Goal: Task Accomplishment & Management: Use online tool/utility

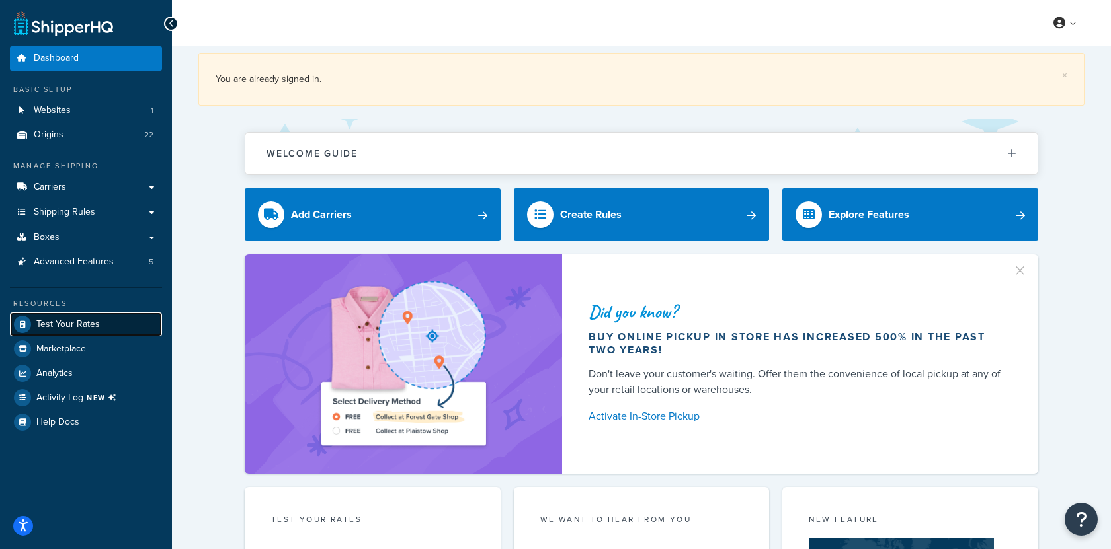
click at [100, 323] on link "Test Your Rates" at bounding box center [86, 325] width 152 height 24
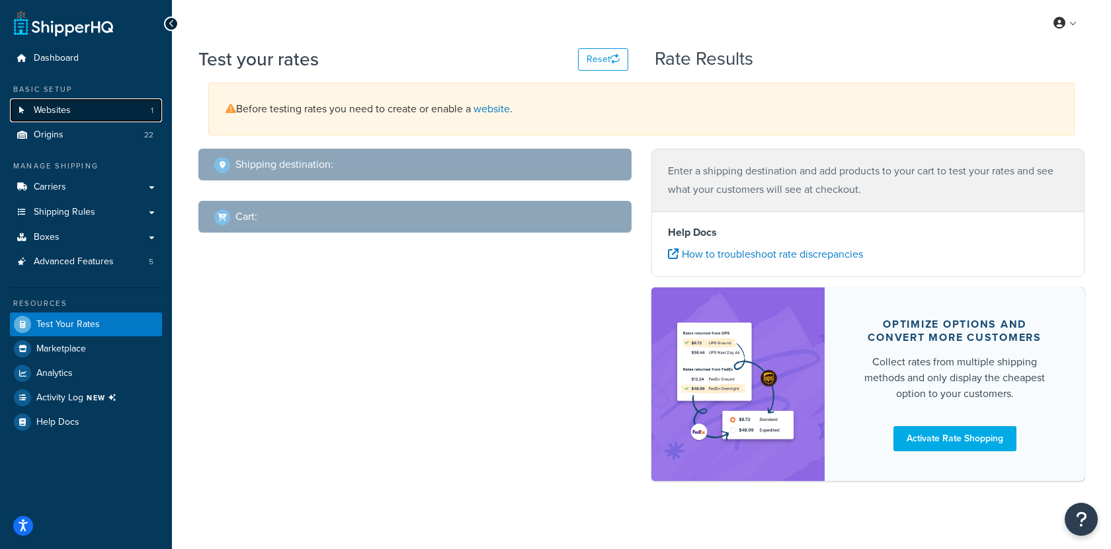
click at [107, 121] on link "Websites 1" at bounding box center [86, 111] width 152 height 24
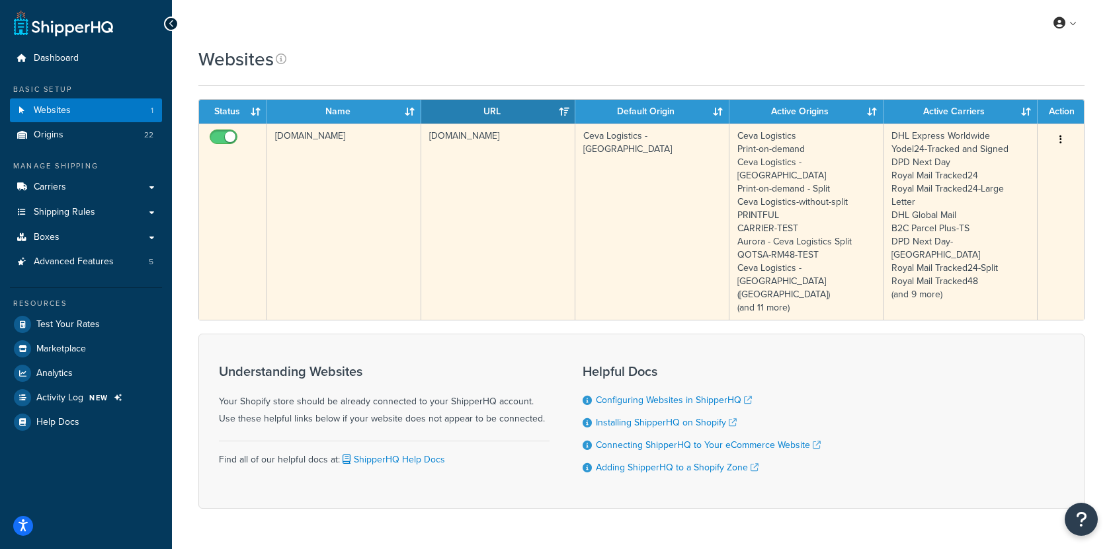
click at [454, 202] on td "[DOMAIN_NAME]" at bounding box center [498, 222] width 154 height 196
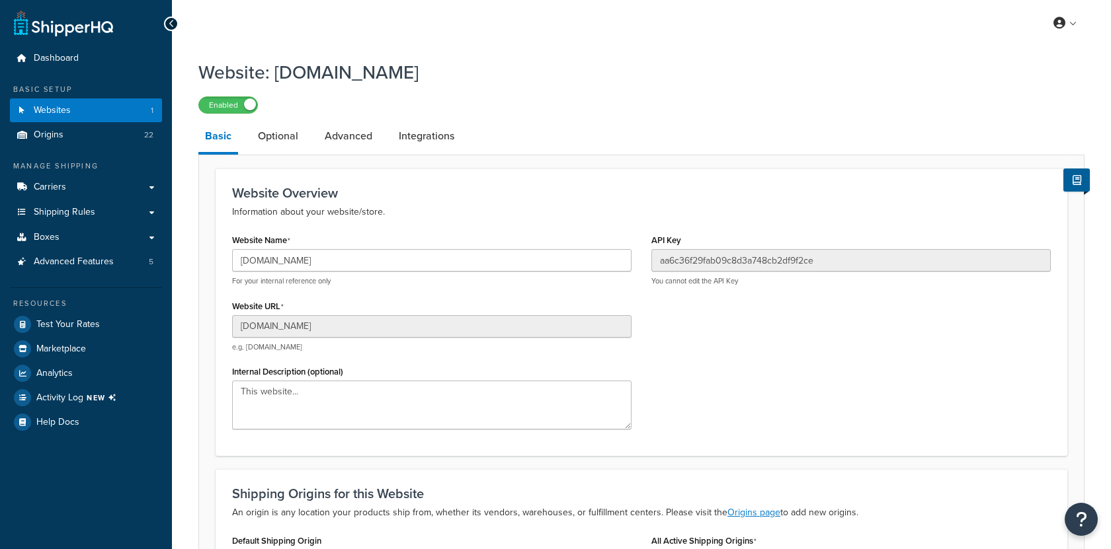
select select "90662"
click at [379, 325] on input "umg-uk-sandbox.myshopify.com" at bounding box center [431, 326] width 399 height 22
click at [379, 325] on input "[DOMAIN_NAME]" at bounding box center [431, 326] width 399 height 22
drag, startPoint x: 310, startPoint y: 323, endPoint x: 321, endPoint y: 324, distance: 10.7
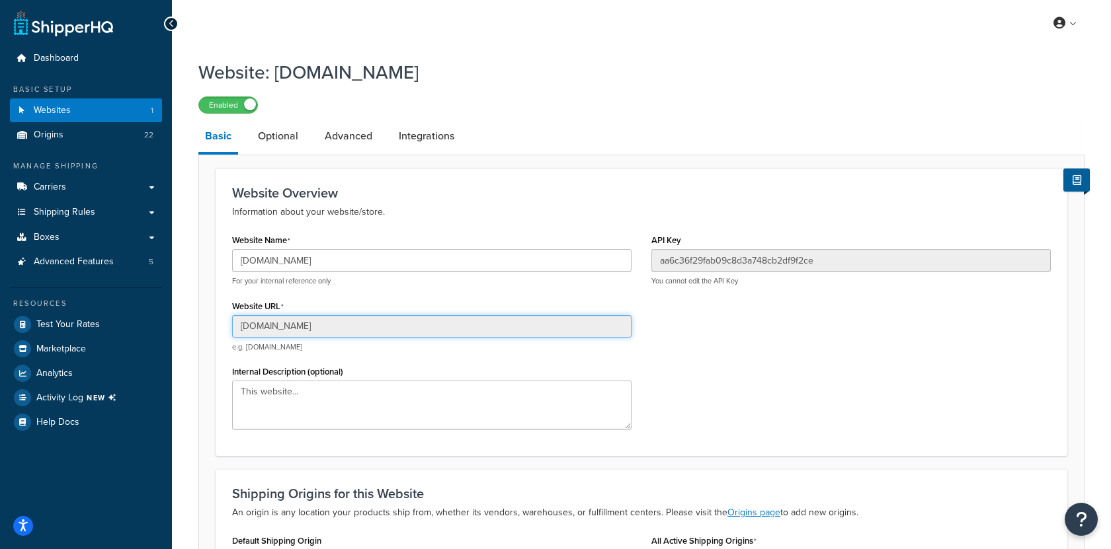
click at [319, 323] on input "umg-uk-sandbox.myshopify.com" at bounding box center [431, 326] width 399 height 22
click at [321, 325] on input "umg-uk-sandbox.myshopify.com" at bounding box center [431, 326] width 399 height 22
drag, startPoint x: 308, startPoint y: 325, endPoint x: 302, endPoint y: 329, distance: 6.8
click at [307, 325] on input "umg-uk-sandbox.myshopify.com" at bounding box center [431, 326] width 399 height 22
click at [305, 328] on input "umg-uk-sandbox.myshopify.com" at bounding box center [431, 326] width 399 height 22
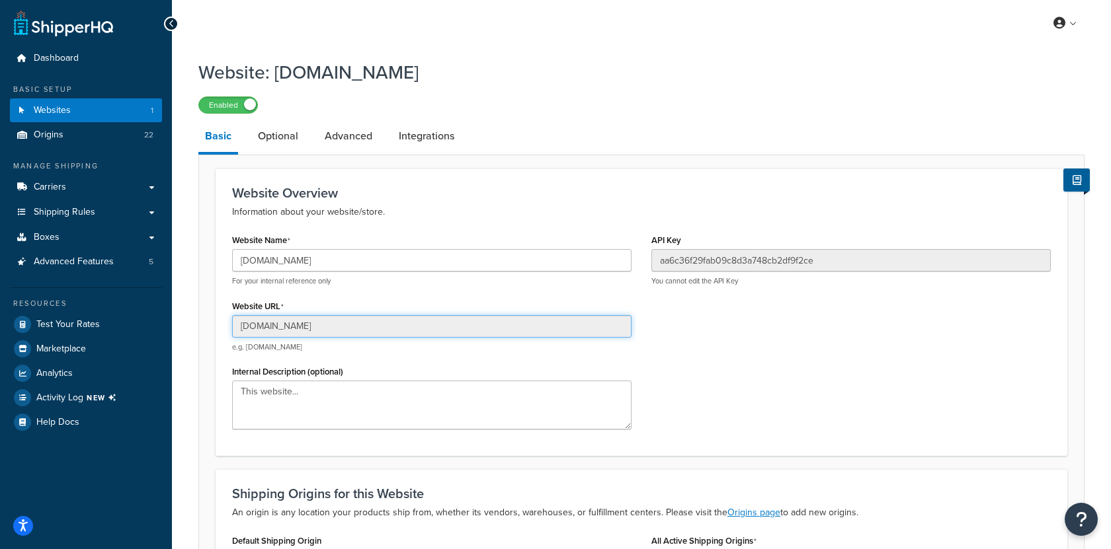
drag, startPoint x: 305, startPoint y: 327, endPoint x: 223, endPoint y: 329, distance: 82.7
click at [223, 329] on div "Website Name umg-uk-sandbox.myshopify.com For your internal reference only Webs…" at bounding box center [431, 335] width 419 height 209
click at [305, 323] on input "umg-uk-sandbox.myshopify.com" at bounding box center [431, 326] width 399 height 22
drag, startPoint x: 306, startPoint y: 328, endPoint x: 234, endPoint y: 327, distance: 72.1
click at [234, 327] on input "umg-uk-sandbox.myshopify.com" at bounding box center [431, 326] width 399 height 22
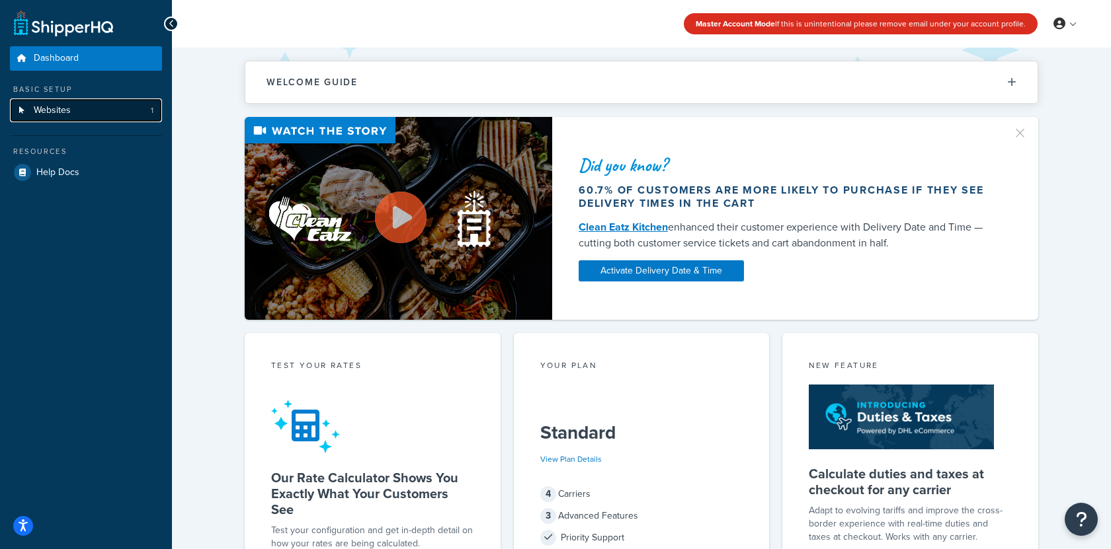
click at [114, 107] on link "Websites 1" at bounding box center [86, 111] width 152 height 24
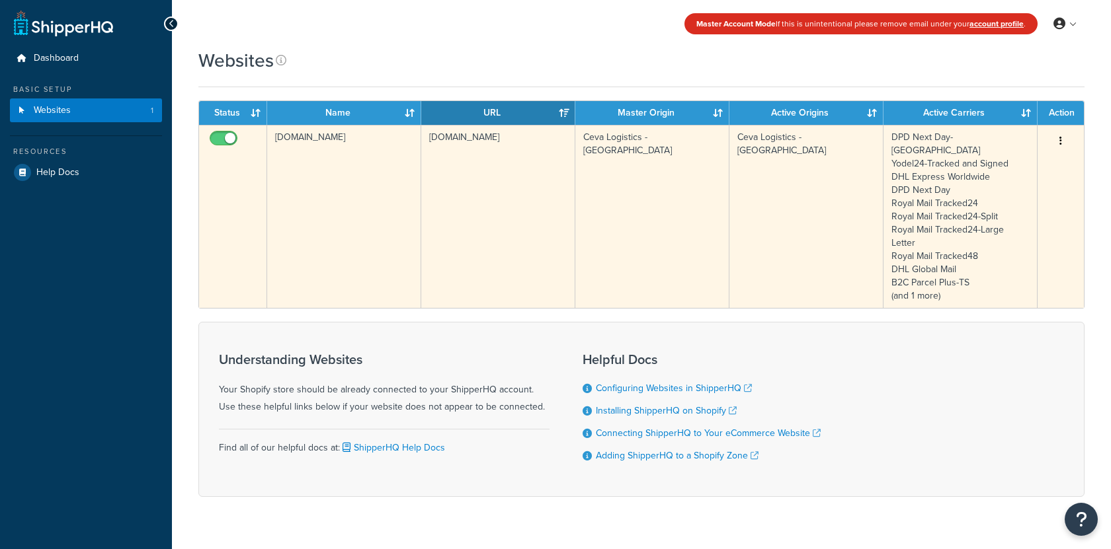
click at [362, 184] on td "[DOMAIN_NAME]" at bounding box center [344, 216] width 154 height 183
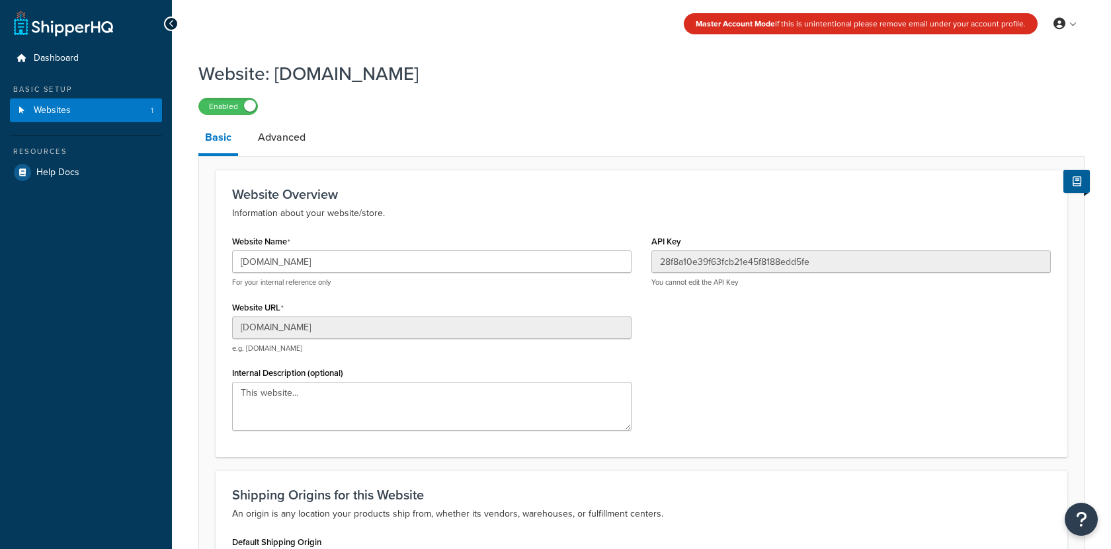
select select "90662"
click at [372, 323] on input "[DOMAIN_NAME]" at bounding box center [431, 328] width 399 height 22
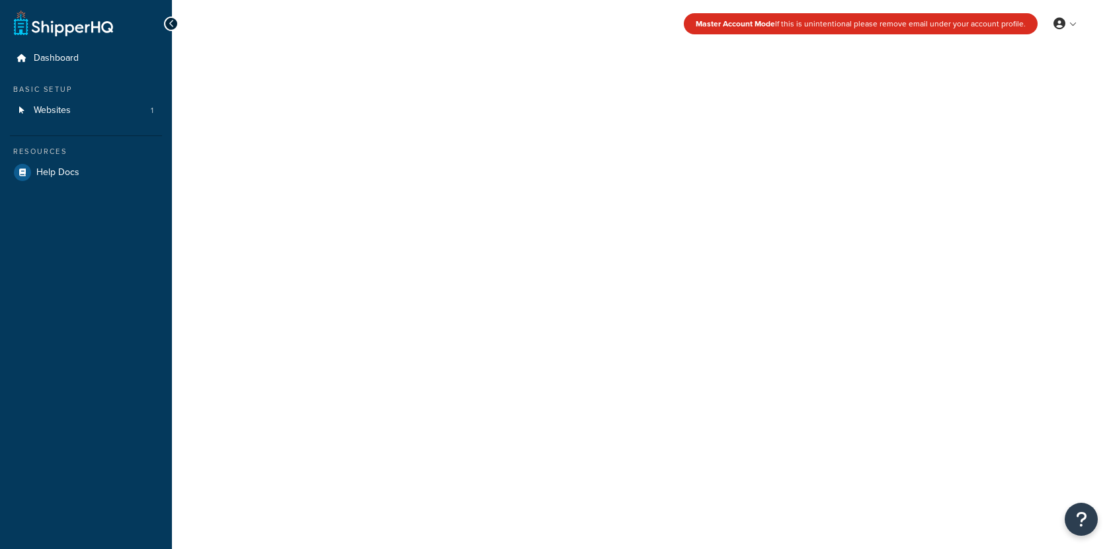
select select "[GEOGRAPHIC_DATA]"
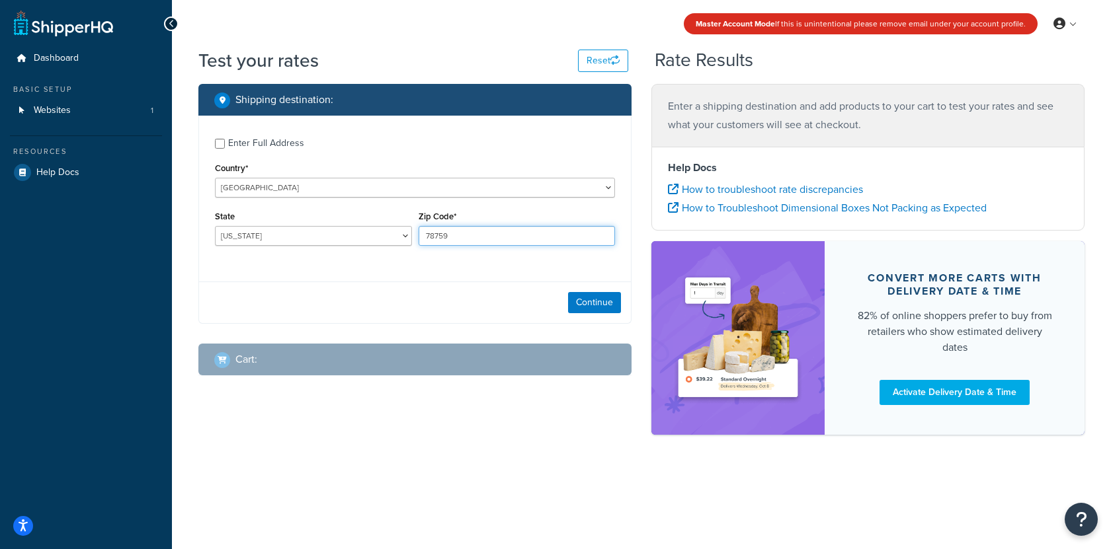
click at [428, 241] on input "78759" at bounding box center [516, 236] width 197 height 20
paste input "W3 6RT"
type input "W3 6RT"
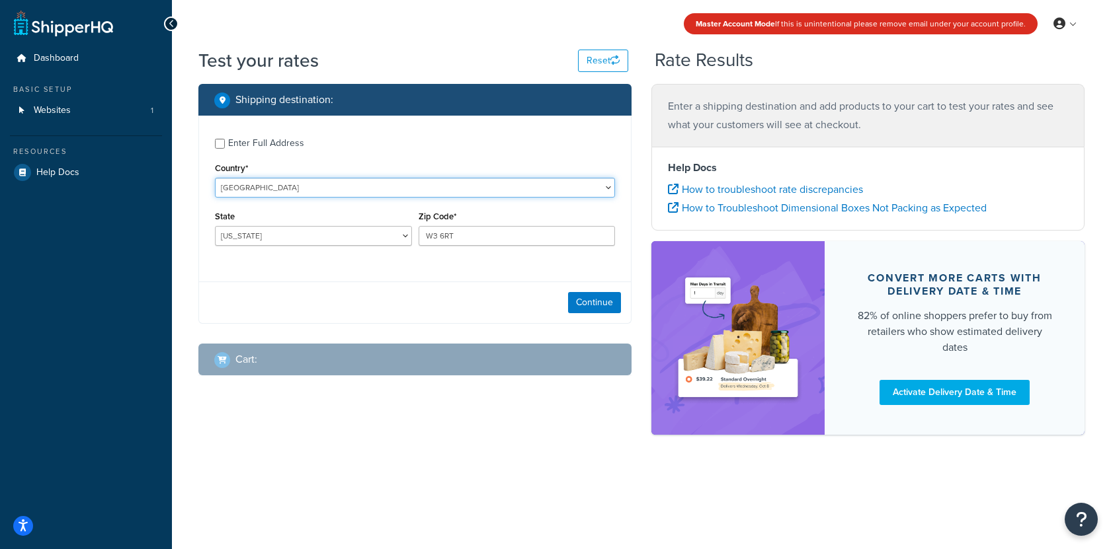
click at [370, 189] on select "United States United Kingdom Afghanistan Åland Islands Albania Algeria American…" at bounding box center [415, 188] width 400 height 20
select select "GB"
click at [215, 178] on select "United States United Kingdom Afghanistan Åland Islands Albania Algeria American…" at bounding box center [415, 188] width 400 height 20
type input "TX"
click at [585, 302] on button "Continue" at bounding box center [594, 302] width 53 height 21
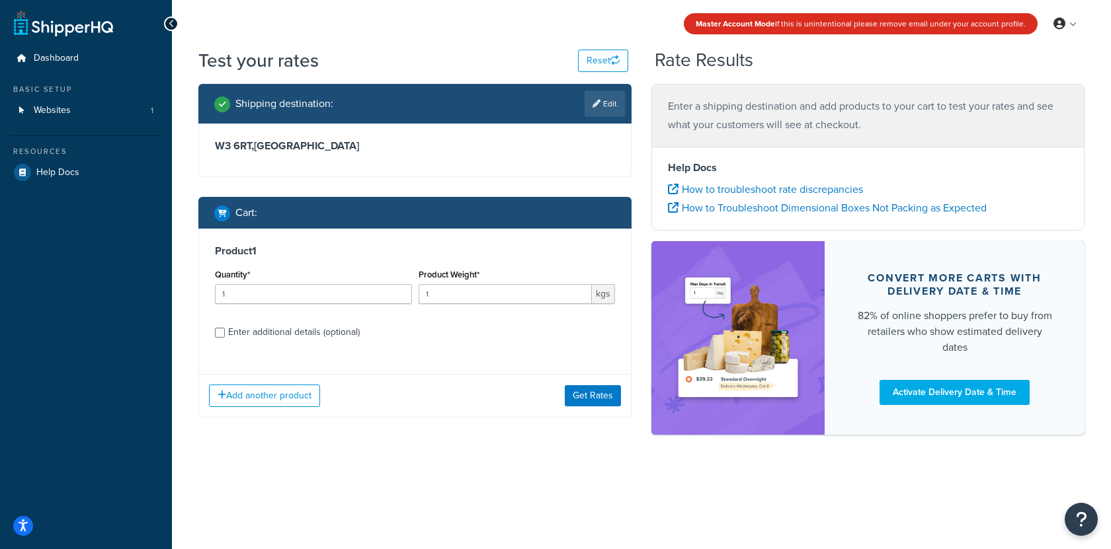
click at [348, 331] on div "Enter additional details (optional)" at bounding box center [294, 332] width 132 height 19
click at [225, 331] on input "Enter additional details (optional)" at bounding box center [220, 333] width 10 height 10
checkbox input "true"
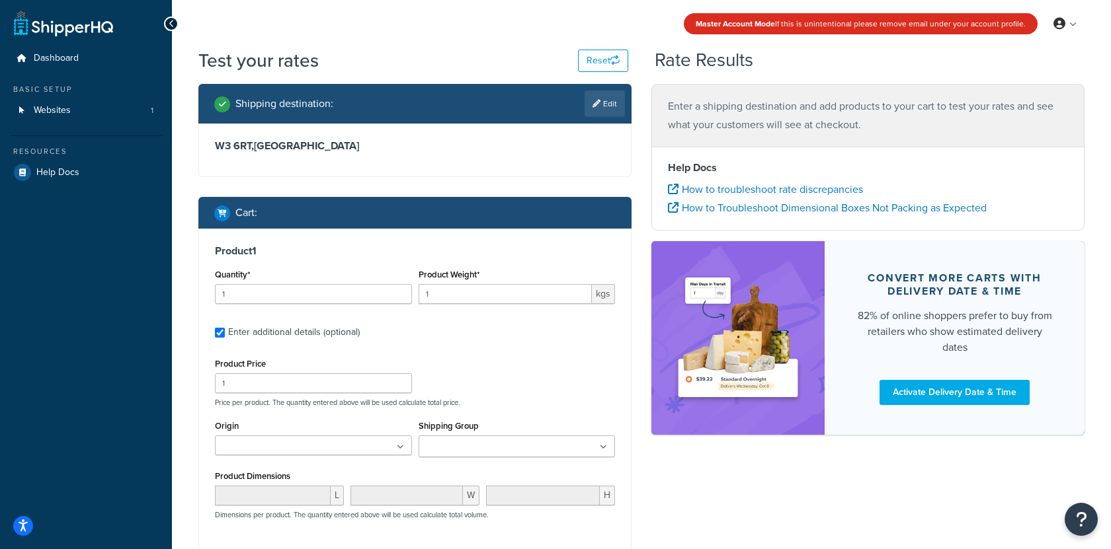
click at [456, 305] on div "Product Weight* 1 kgs" at bounding box center [517, 290] width 204 height 48
click at [456, 304] on div "Product Weight* 1 kgs" at bounding box center [517, 290] width 204 height 48
click at [457, 301] on input "1" at bounding box center [505, 294] width 174 height 20
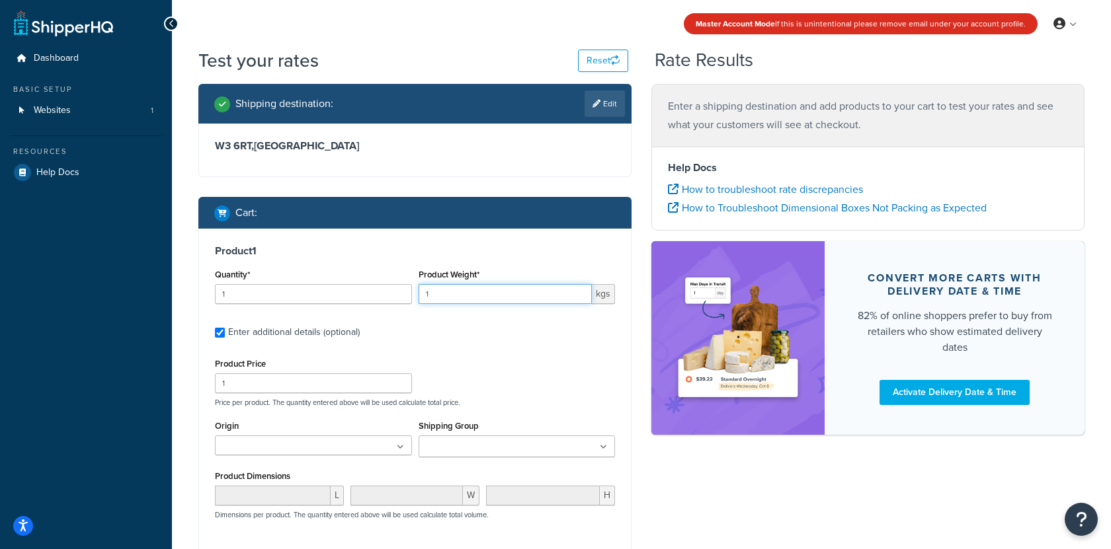
click at [457, 301] on input "1" at bounding box center [505, 294] width 174 height 20
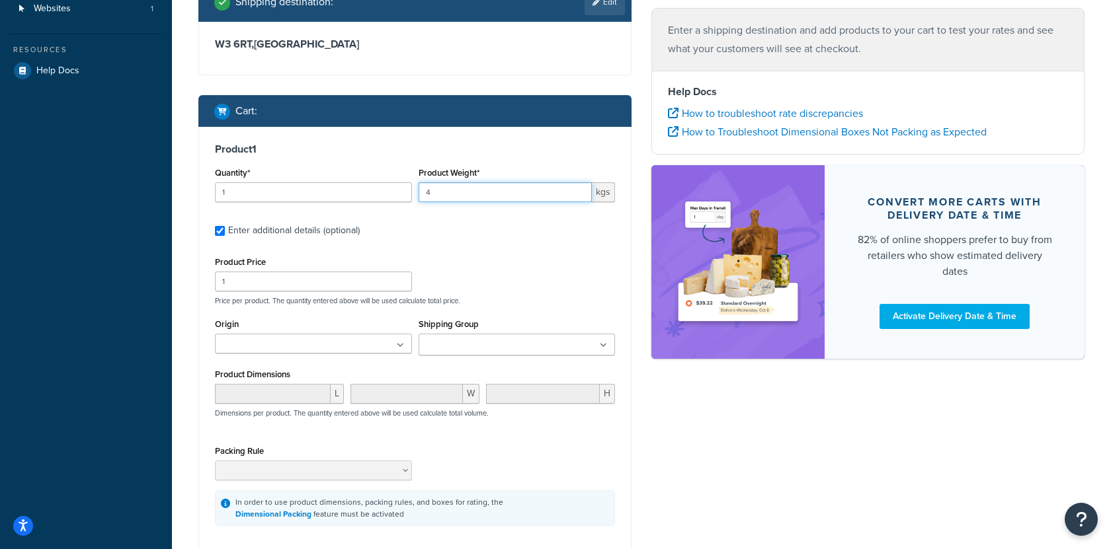
scroll to position [104, 0]
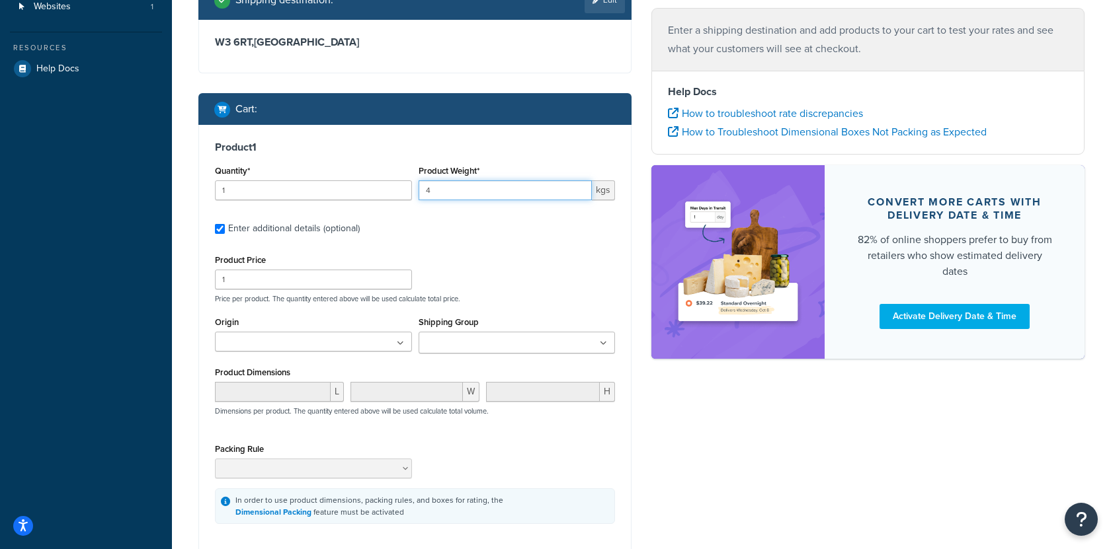
type input "4"
click at [311, 344] on ul at bounding box center [313, 342] width 197 height 20
click at [483, 340] on input "Shipping Group" at bounding box center [480, 344] width 117 height 15
click at [491, 305] on div "Product Price 1 Price per product. The quantity entered above will be used calc…" at bounding box center [415, 387] width 400 height 273
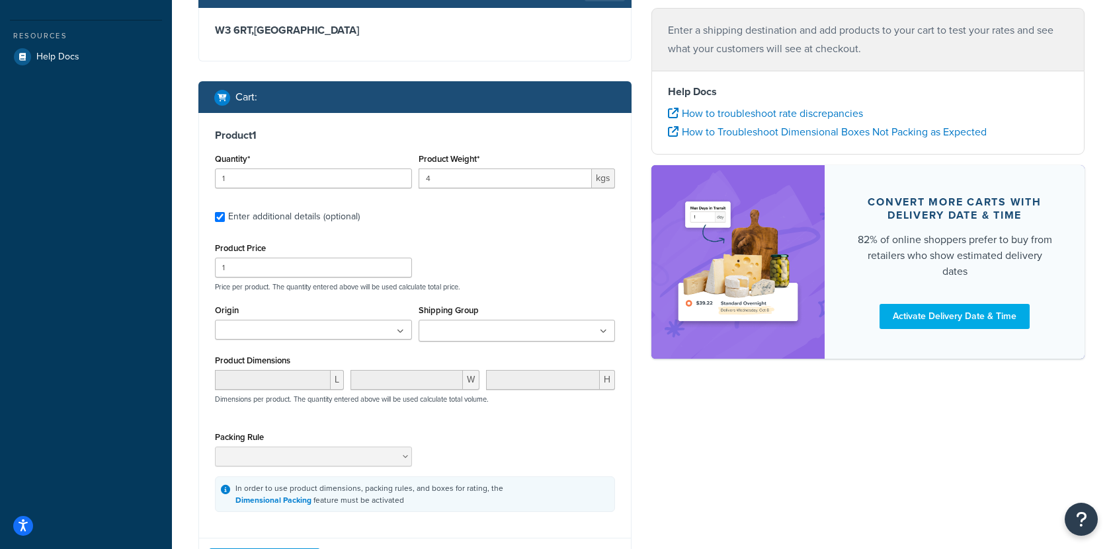
scroll to position [127, 0]
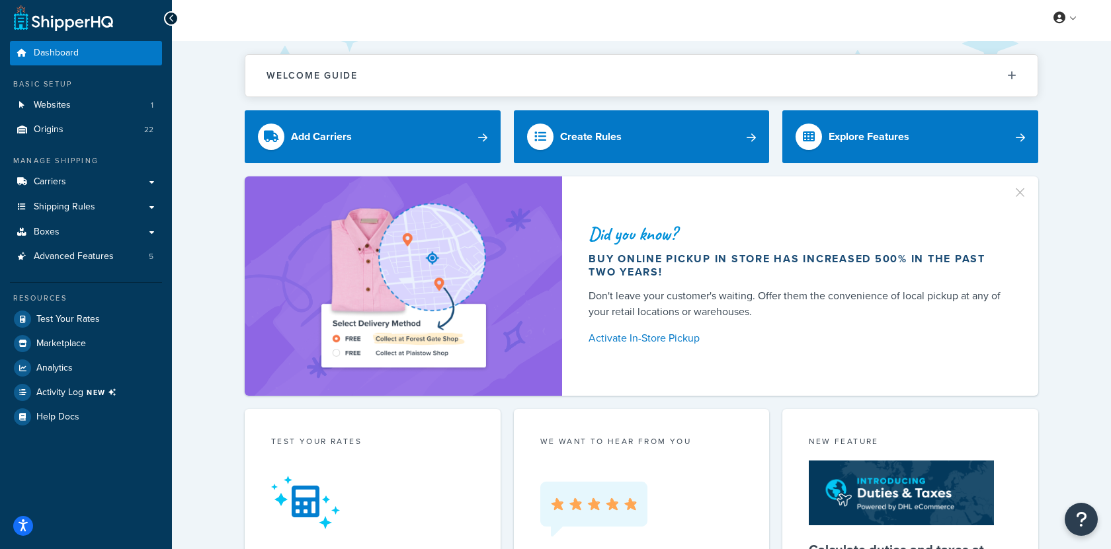
scroll to position [11, 0]
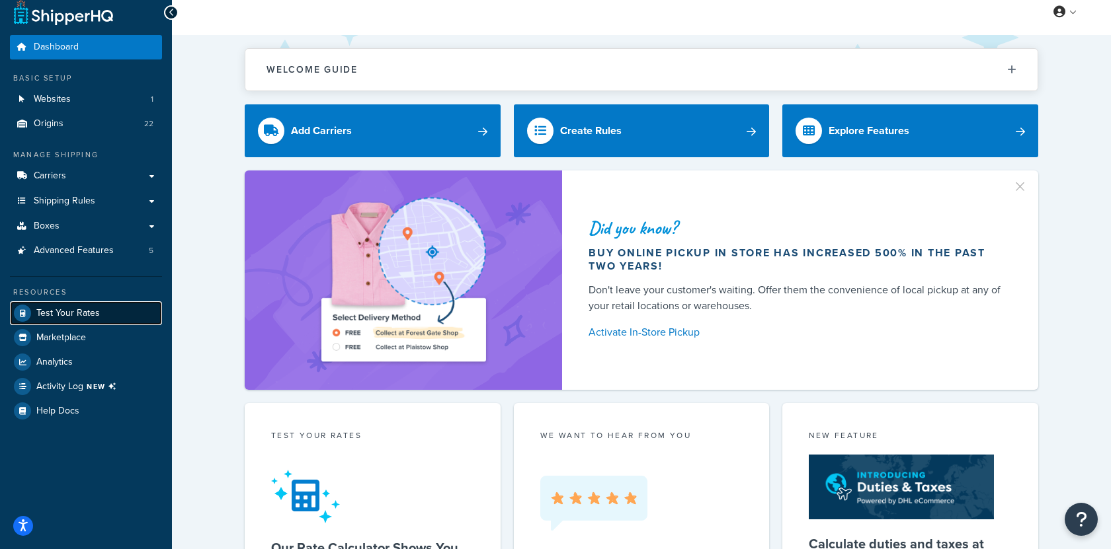
click at [91, 308] on span "Test Your Rates" at bounding box center [67, 313] width 63 height 11
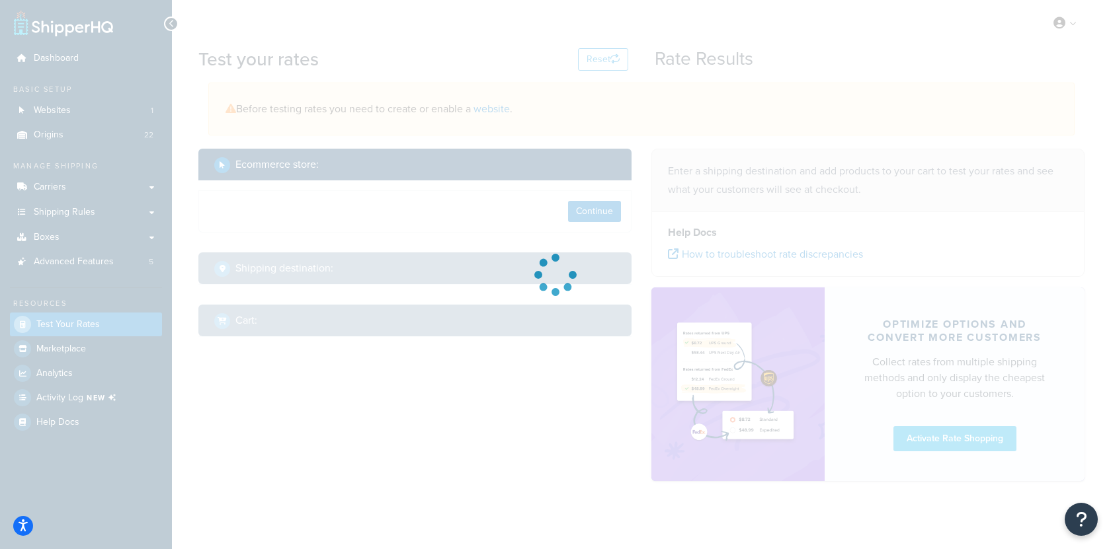
select select "TX"
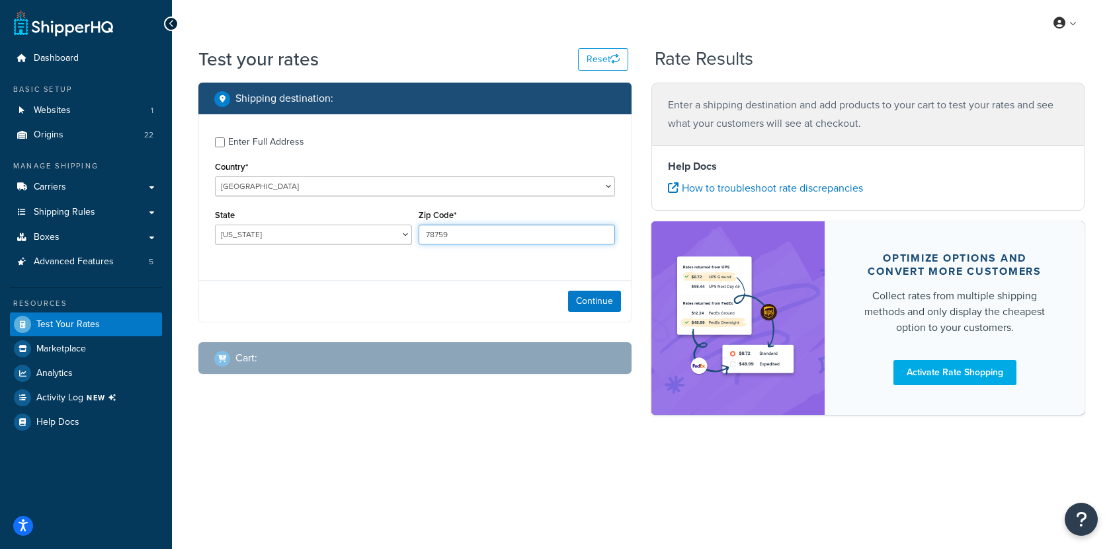
click at [453, 236] on input "78759" at bounding box center [516, 235] width 197 height 20
click at [441, 240] on input "78759" at bounding box center [516, 235] width 197 height 20
click at [442, 240] on input "78759" at bounding box center [516, 235] width 197 height 20
paste input "W3 6RS"
type input "W3 6RS"
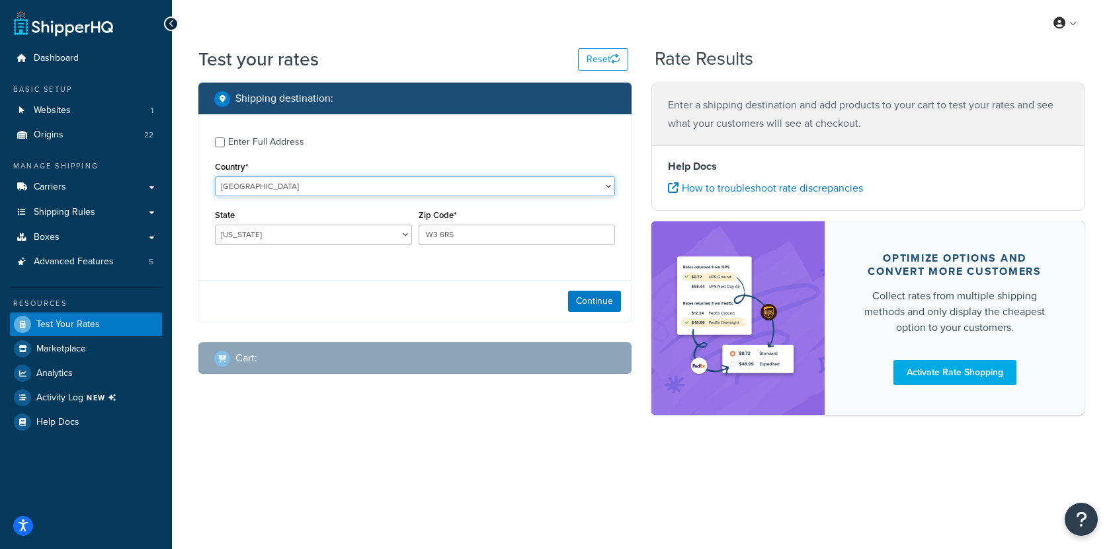
click at [427, 186] on select "United States United Kingdom Afghanistan Åland Islands Albania Algeria American…" at bounding box center [415, 187] width 400 height 20
select select "GB"
click at [215, 177] on select "United States United Kingdom Afghanistan Åland Islands Albania Algeria American…" at bounding box center [415, 187] width 400 height 20
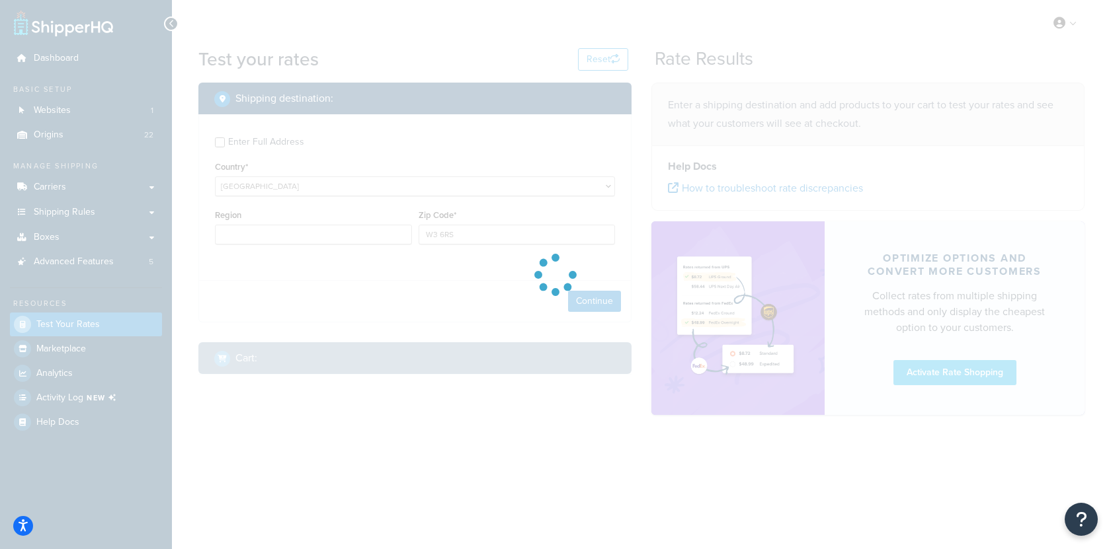
type input "TX"
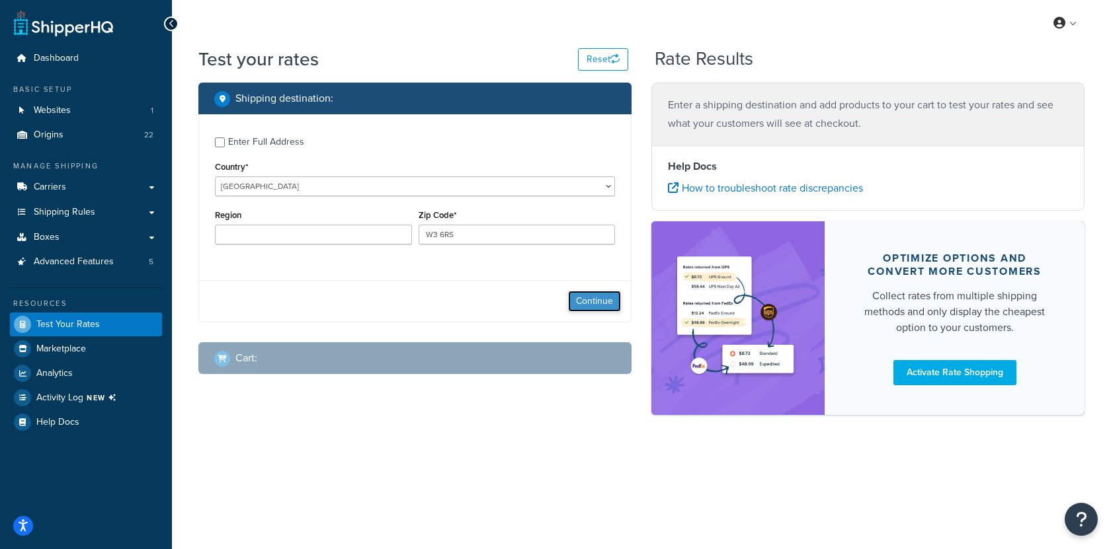
click at [600, 307] on button "Continue" at bounding box center [594, 301] width 53 height 21
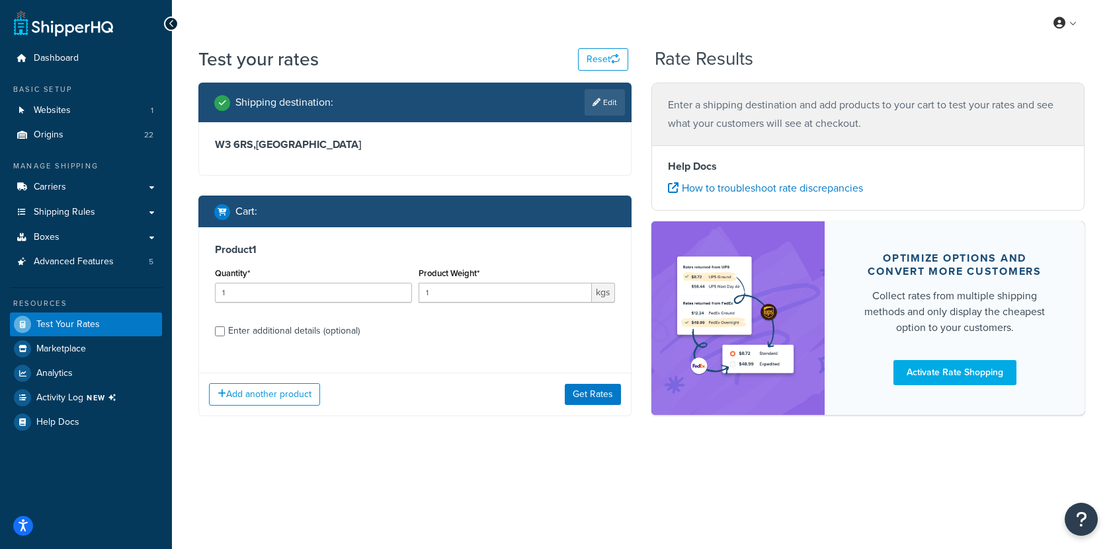
click at [329, 330] on div "Enter additional details (optional)" at bounding box center [294, 331] width 132 height 19
click at [225, 330] on input "Enter additional details (optional)" at bounding box center [220, 332] width 10 height 10
checkbox input "true"
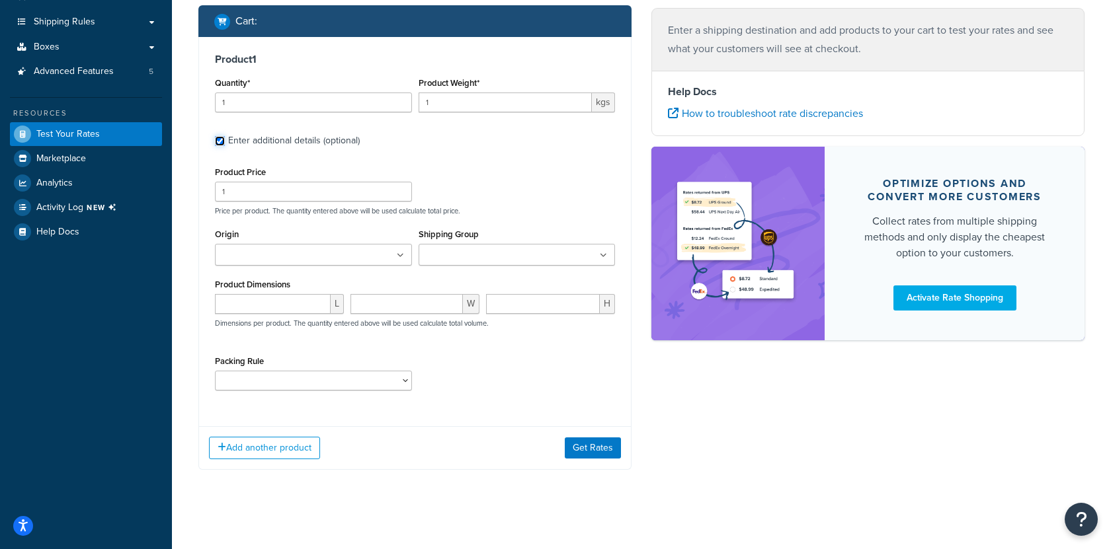
scroll to position [195, 0]
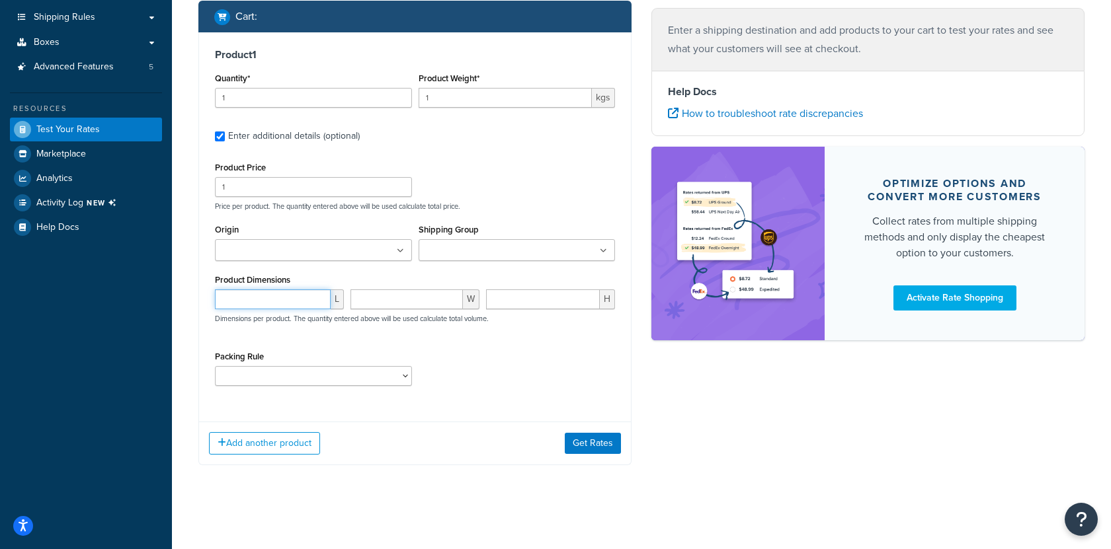
click at [296, 307] on input "number" at bounding box center [273, 300] width 116 height 20
drag, startPoint x: 410, startPoint y: 262, endPoint x: 442, endPoint y: 254, distance: 33.4
click at [411, 261] on div "Origin Aurora - Ceva Logistics Split CARRIER-TEST Ceva Logistics Ceva Logistics…" at bounding box center [314, 246] width 204 height 50
click at [442, 254] on input "Shipping Group" at bounding box center [480, 251] width 117 height 15
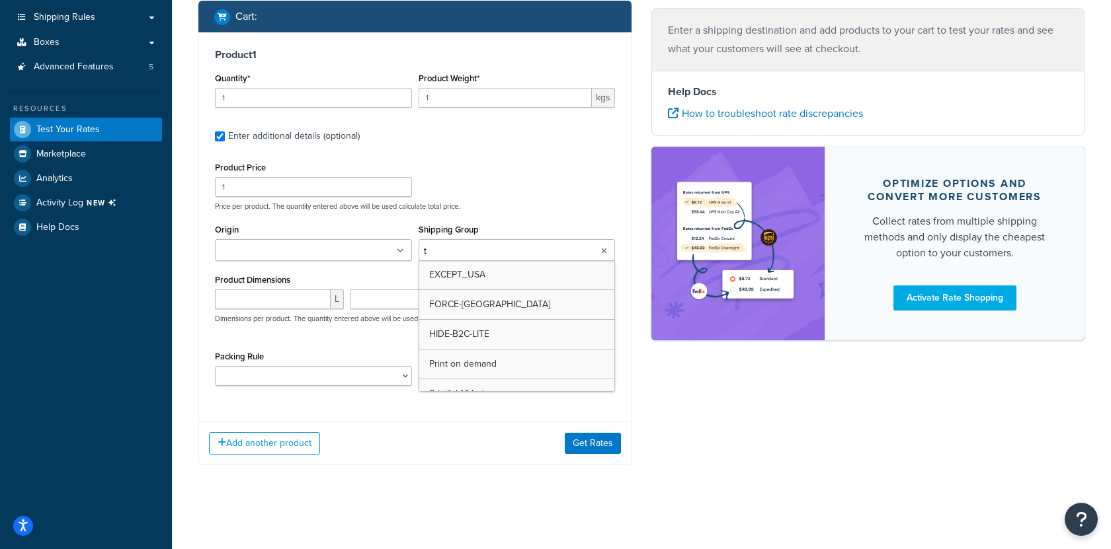
type input "ts"
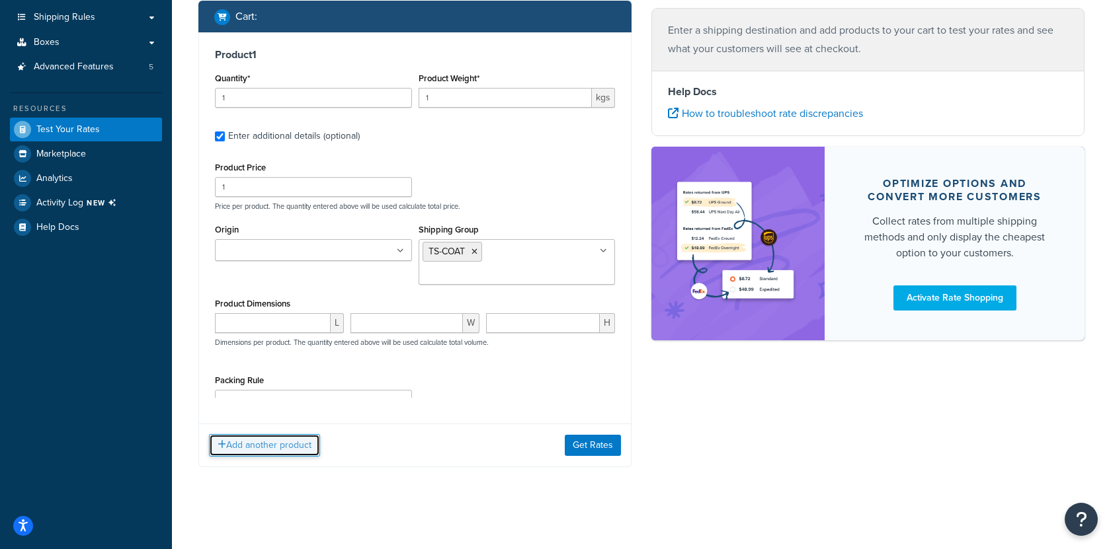
click at [303, 443] on button "Add another product" at bounding box center [264, 445] width 111 height 22
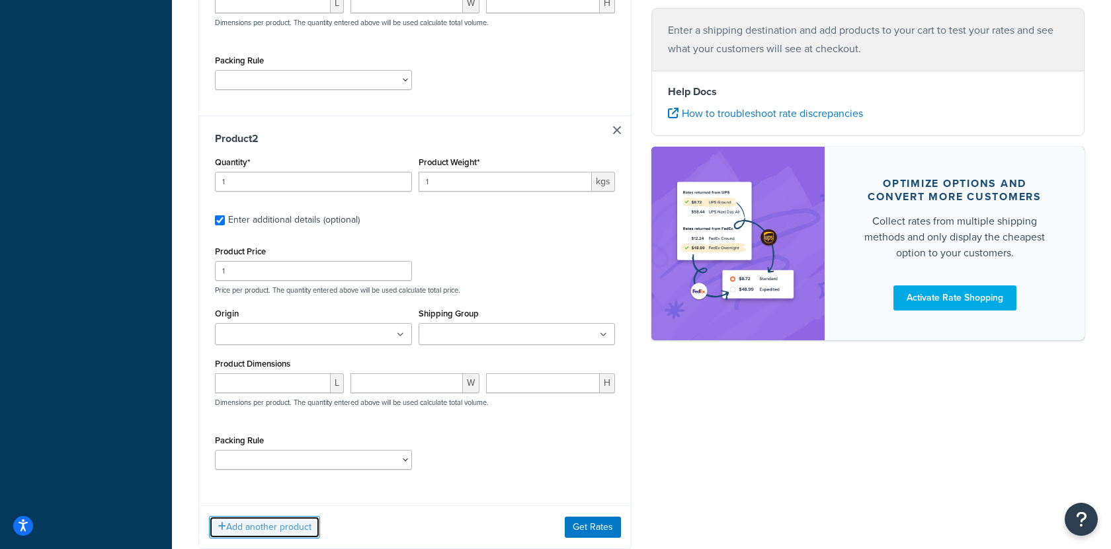
scroll to position [557, 0]
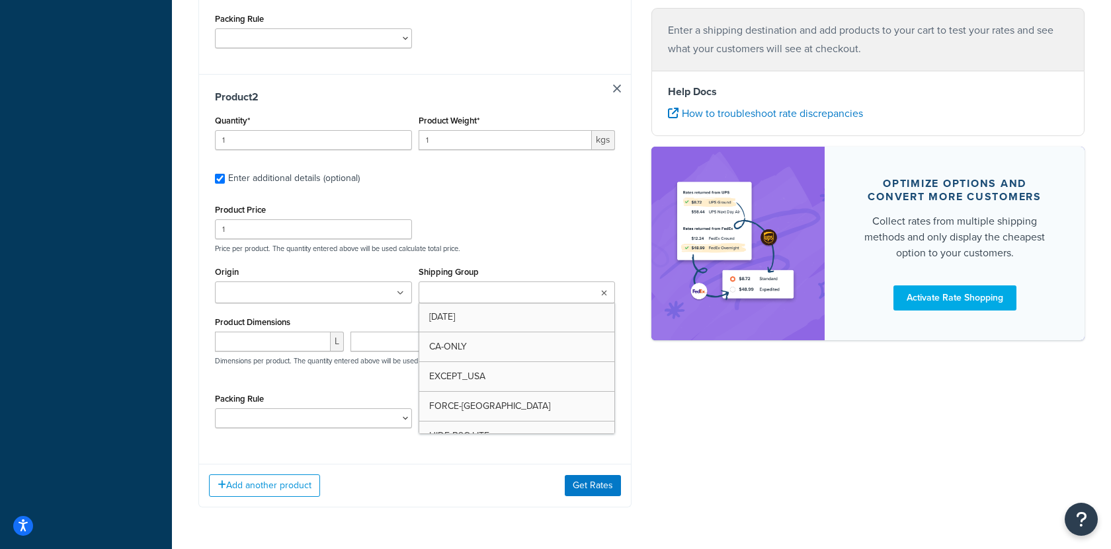
click at [465, 286] on input "Shipping Group" at bounding box center [480, 293] width 117 height 15
type input "printful"
click at [477, 286] on input "printful" at bounding box center [480, 293] width 117 height 15
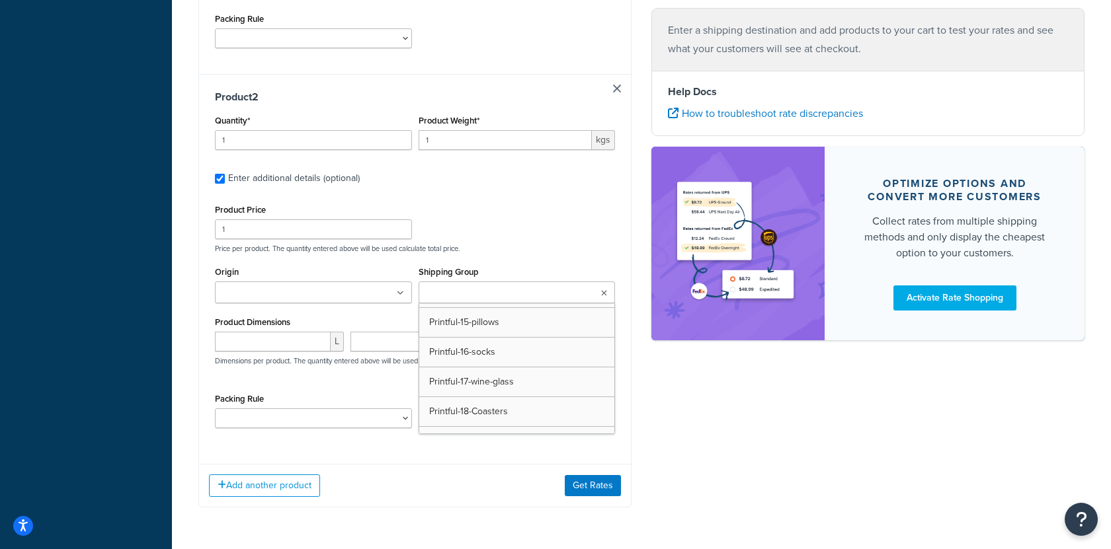
scroll to position [290, 0]
paste input "Printful2-hoodies"
type input "Printful2-hoodies"
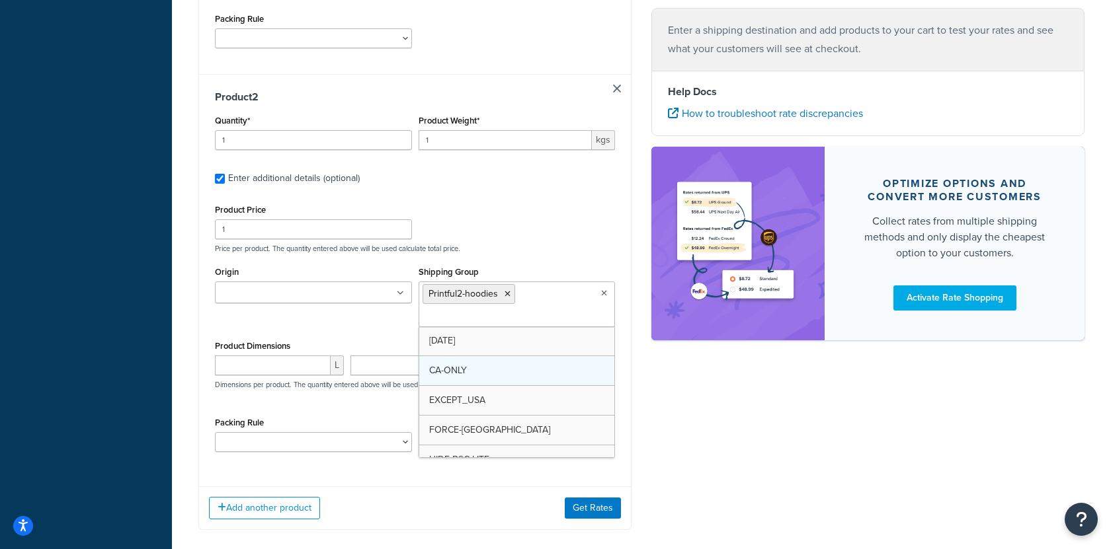
drag, startPoint x: 479, startPoint y: 290, endPoint x: 594, endPoint y: 358, distance: 132.8
click at [592, 491] on div "Add another product Get Rates" at bounding box center [415, 508] width 432 height 43
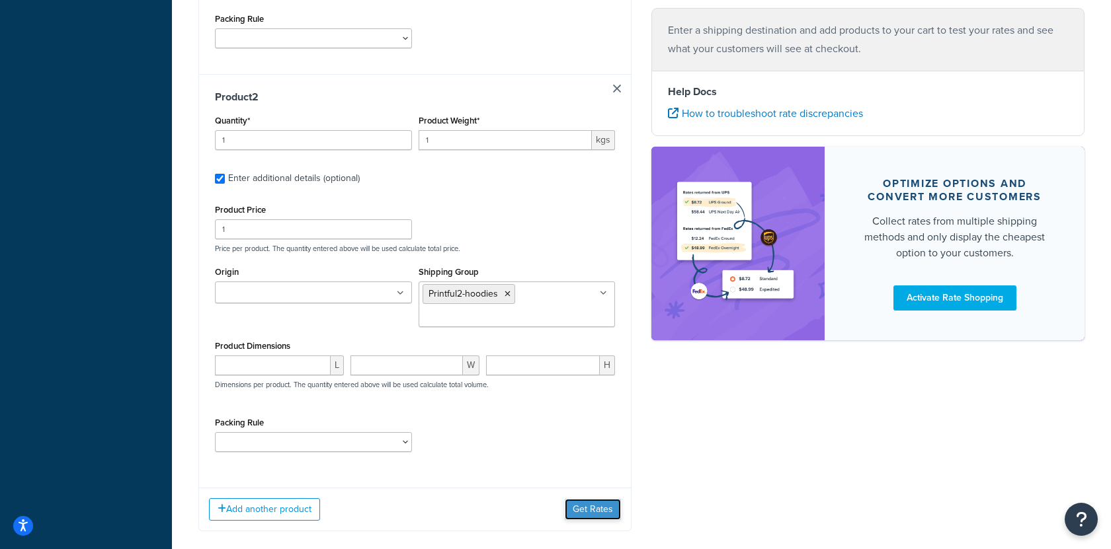
click at [594, 499] on button "Get Rates" at bounding box center [593, 509] width 56 height 21
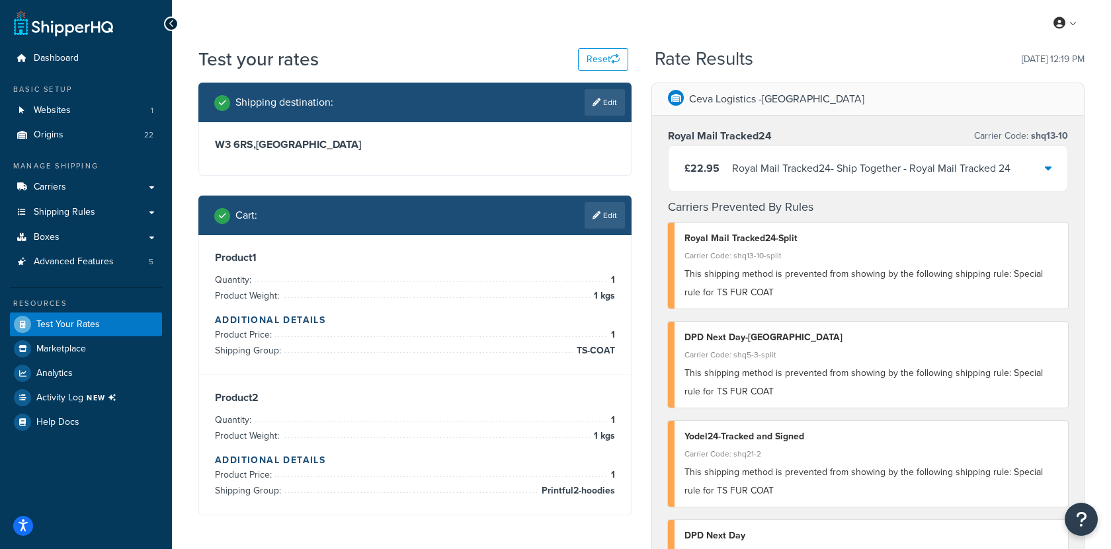
click at [844, 184] on div "£22.95 Royal Mail Tracked24 - Ship Together - Royal Mail Tracked 24" at bounding box center [867, 168] width 399 height 45
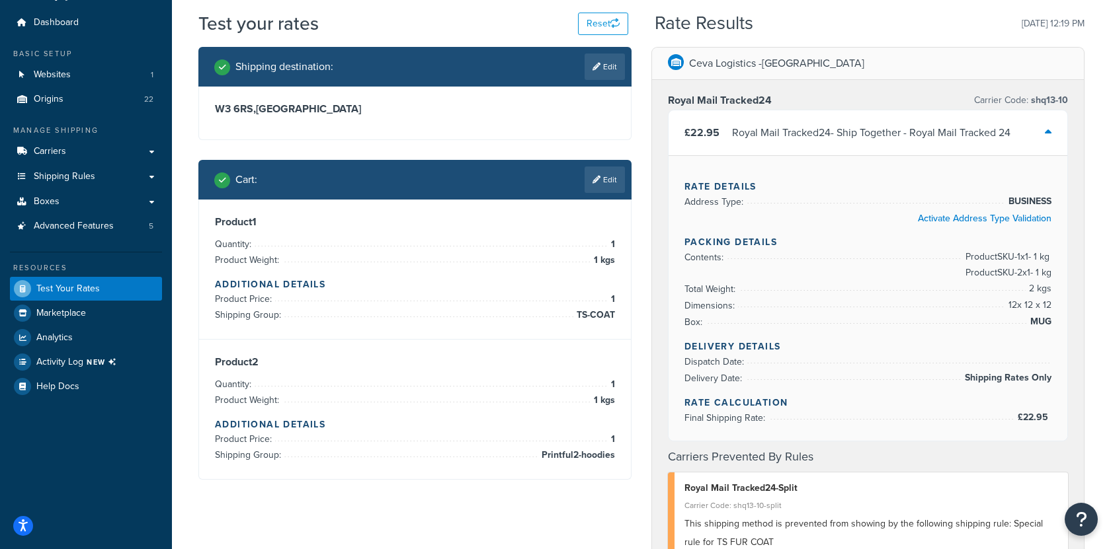
scroll to position [40, 0]
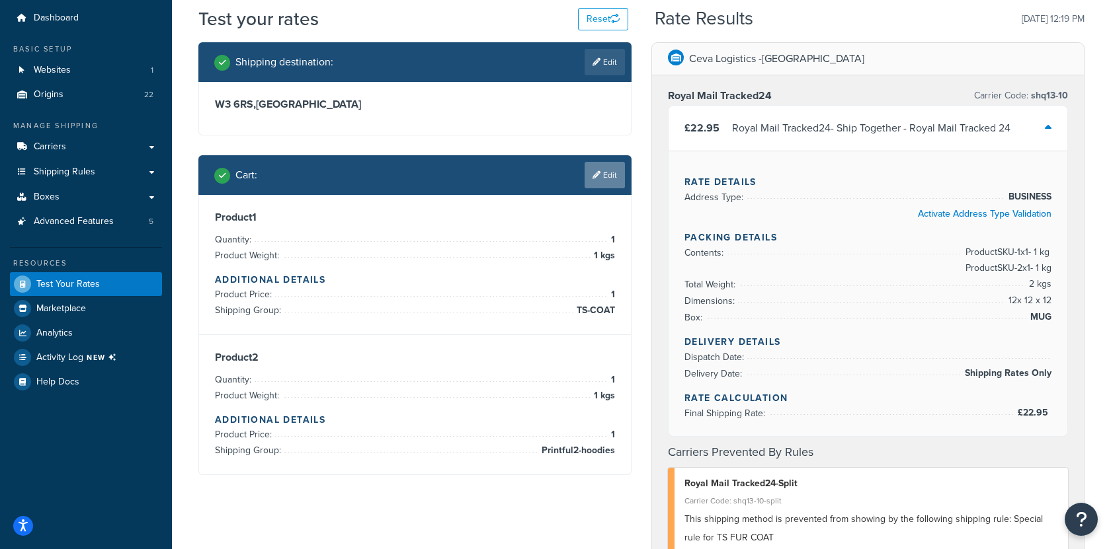
click at [611, 185] on link "Edit" at bounding box center [604, 175] width 40 height 26
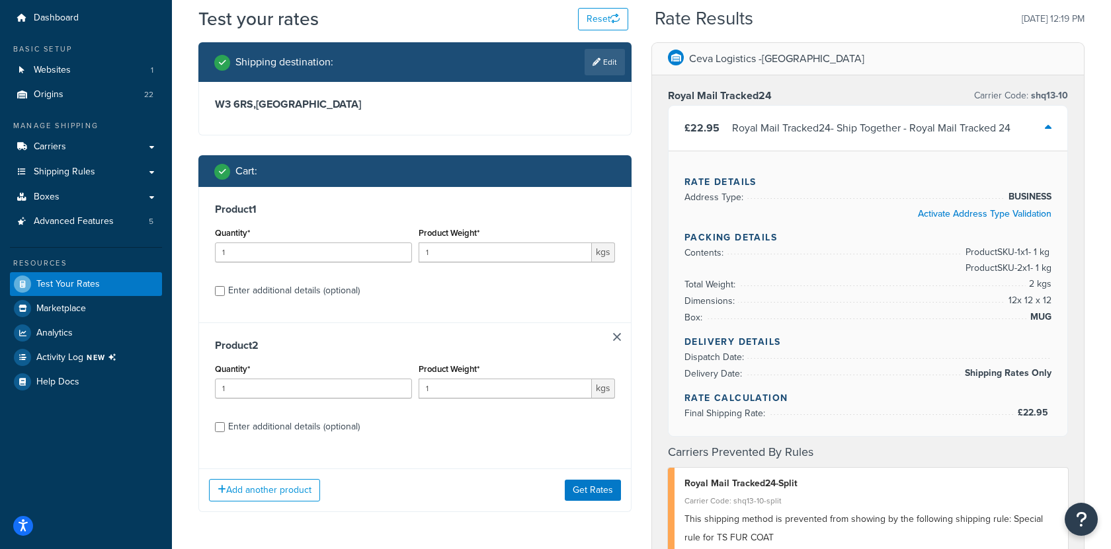
click at [280, 297] on div "Enter additional details (optional)" at bounding box center [294, 291] width 132 height 19
click at [225, 296] on input "Enter additional details (optional)" at bounding box center [220, 291] width 10 height 10
checkbox input "true"
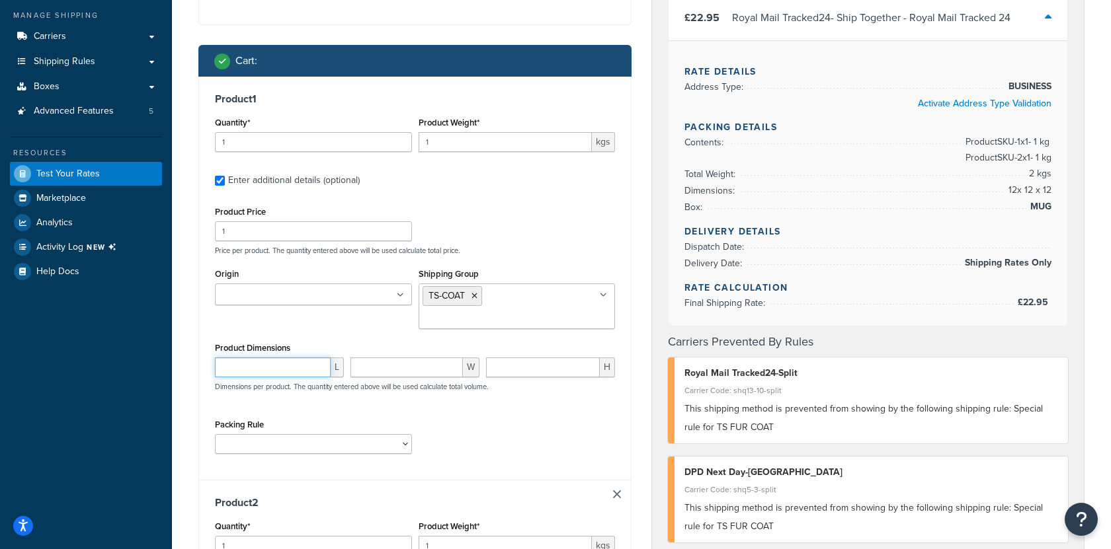
type input "0"
click at [274, 358] on input "0" at bounding box center [273, 368] width 116 height 20
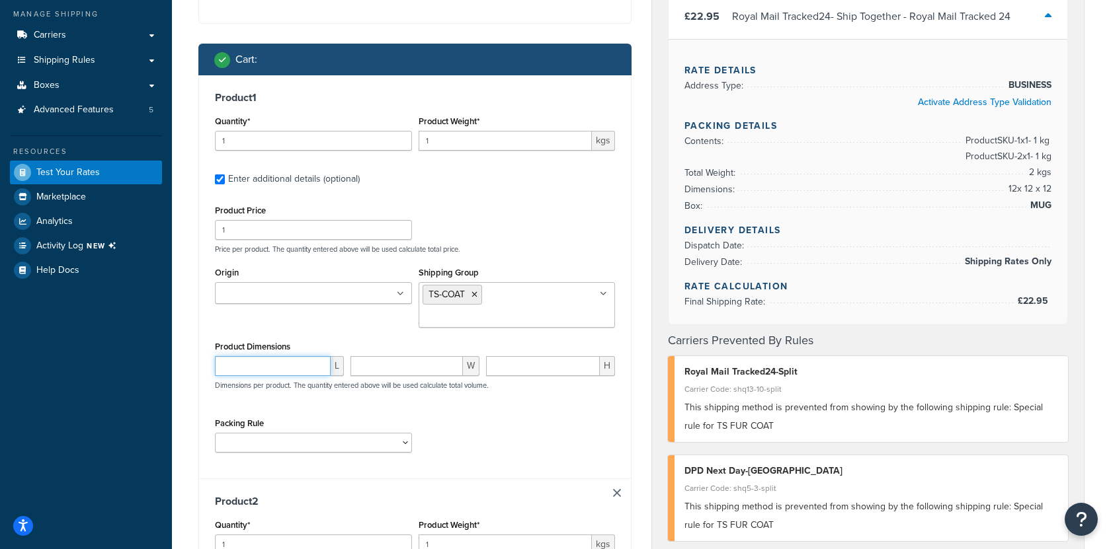
click at [284, 356] on input "number" at bounding box center [273, 366] width 116 height 20
type input "70"
type input "10"
click at [347, 227] on input "1" at bounding box center [313, 230] width 197 height 20
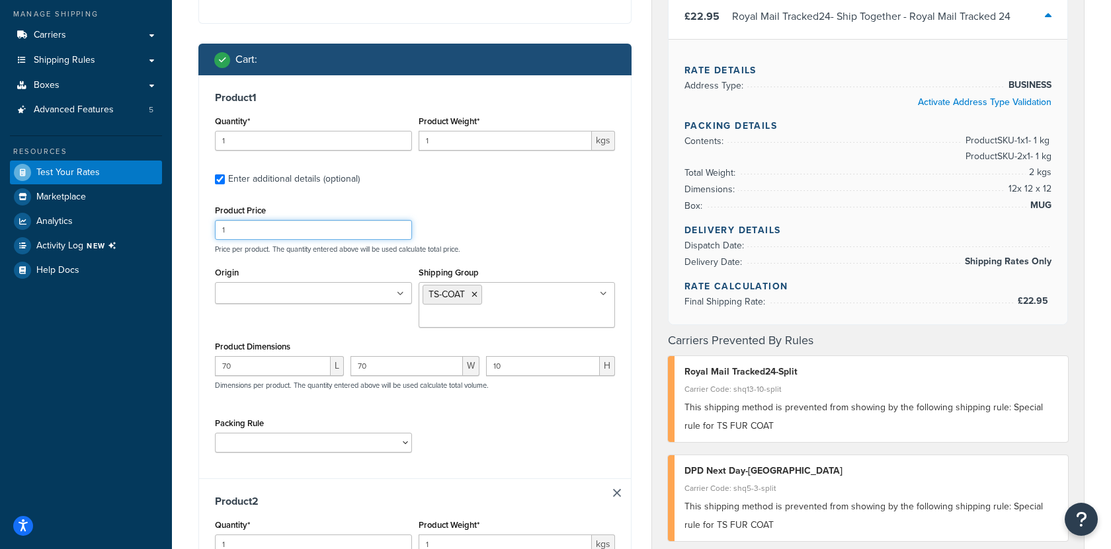
click at [347, 227] on input "1" at bounding box center [313, 230] width 197 height 20
type input "110"
click at [461, 144] on input "1" at bounding box center [505, 141] width 174 height 20
click at [461, 145] on input "1" at bounding box center [505, 141] width 174 height 20
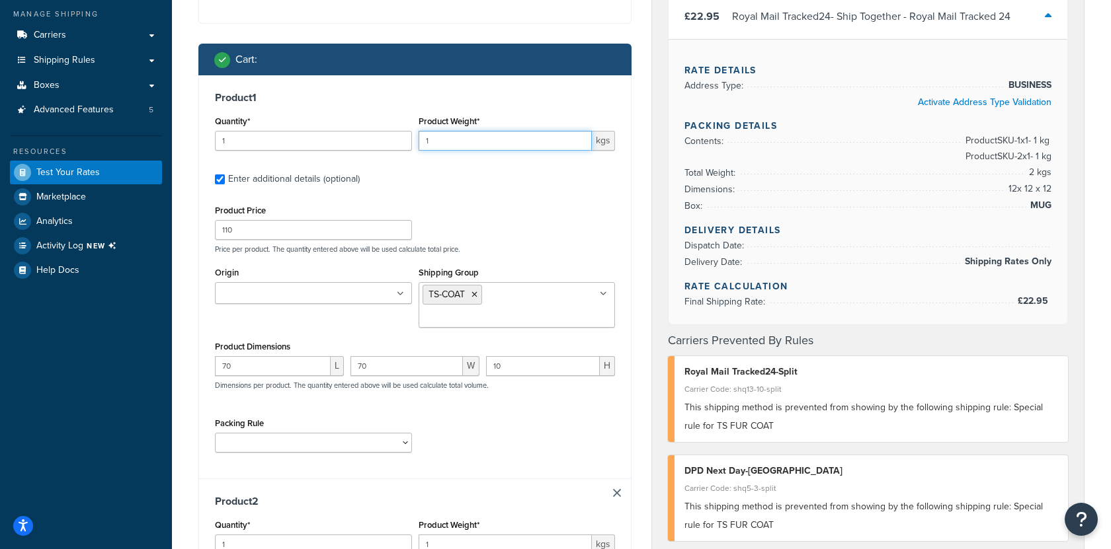
click at [461, 145] on input "1" at bounding box center [505, 141] width 174 height 20
click at [462, 145] on input "1" at bounding box center [505, 141] width 174 height 20
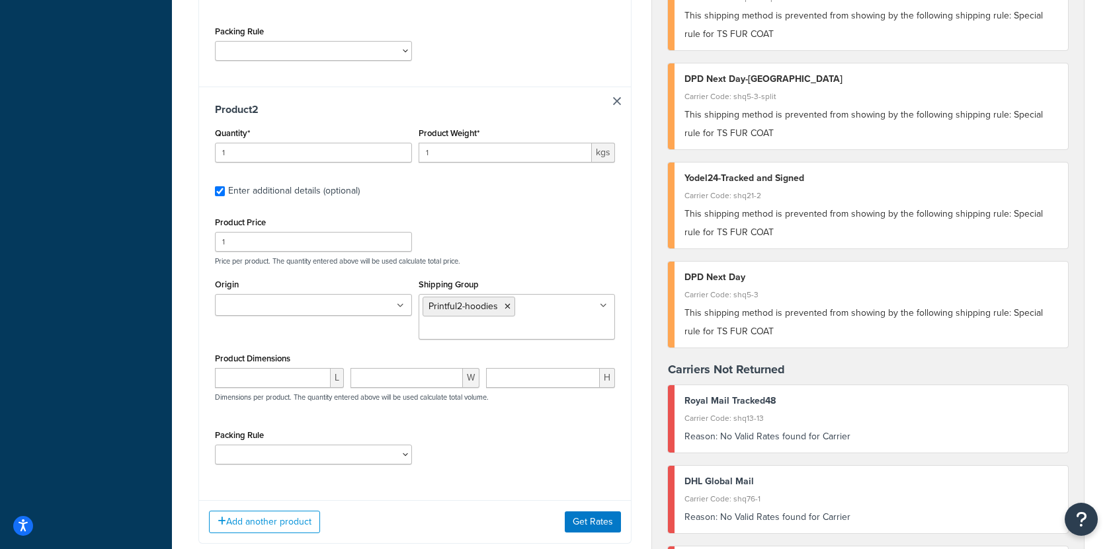
scroll to position [553, 0]
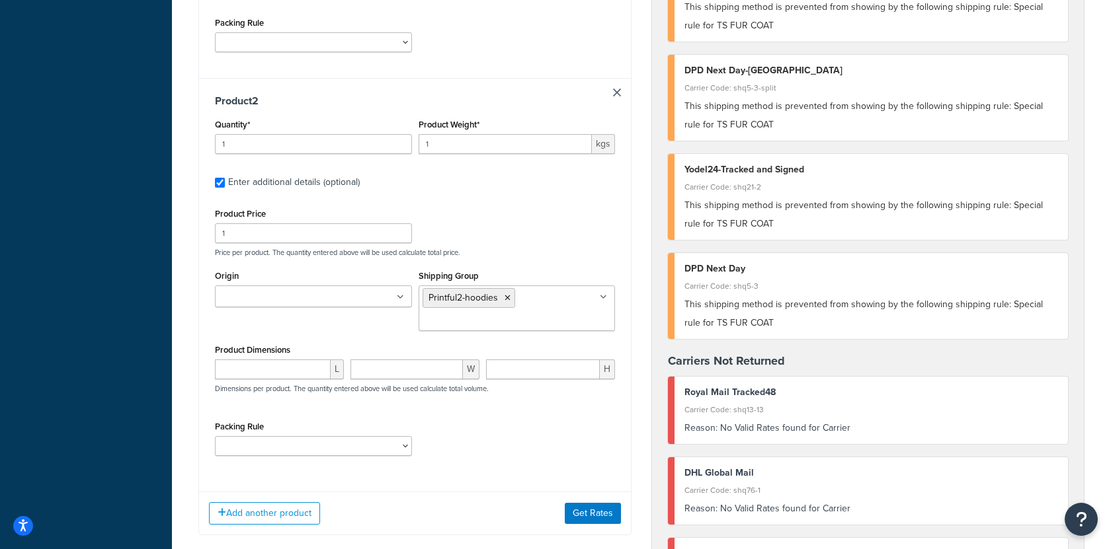
type input "4"
click at [448, 134] on input "1" at bounding box center [505, 144] width 174 height 20
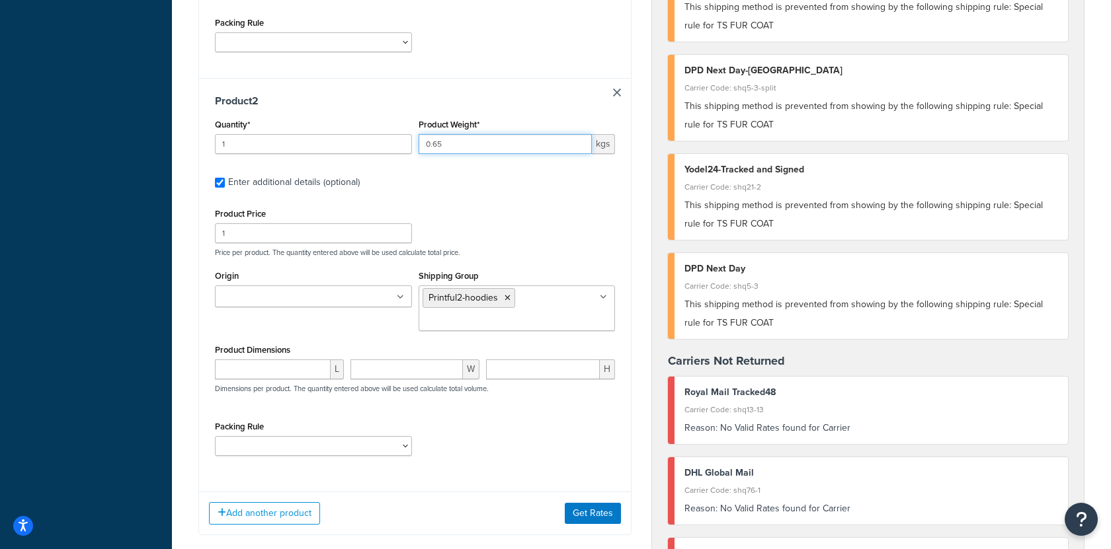
type input "0.65"
click at [282, 360] on input "number" at bounding box center [273, 370] width 116 height 20
type input "20"
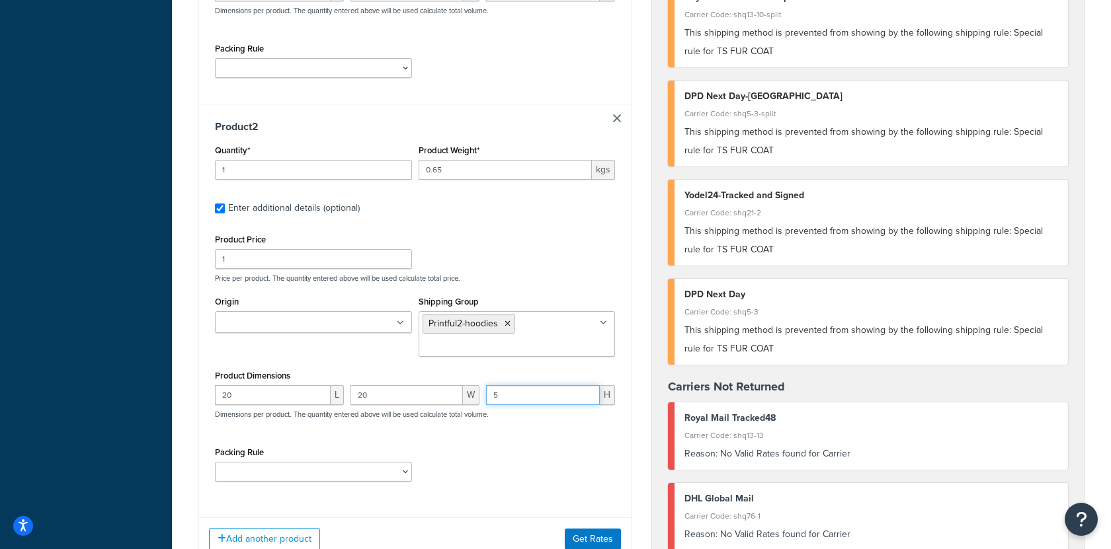
scroll to position [543, 0]
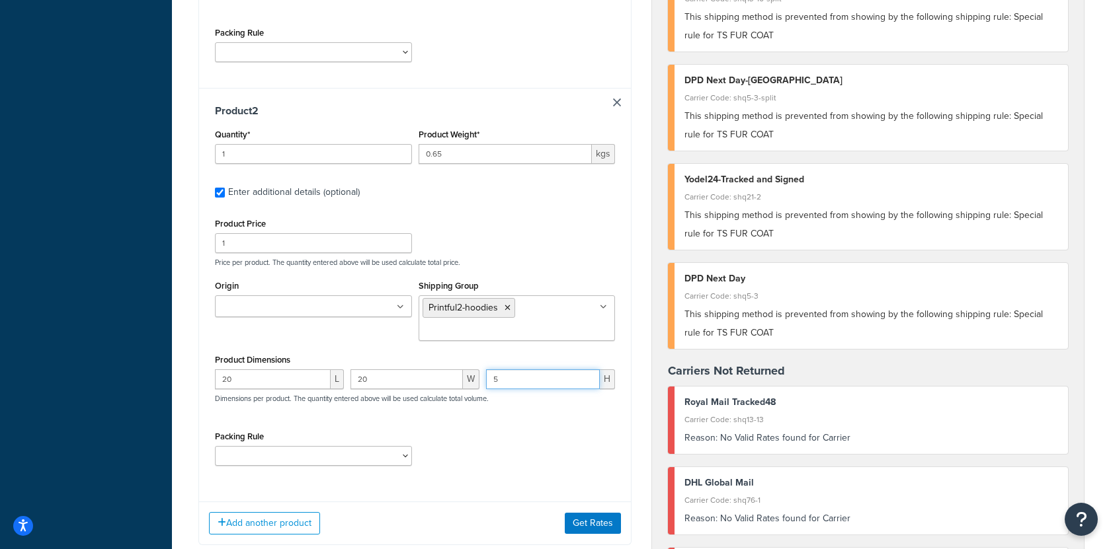
type input "5"
click at [293, 233] on input "1" at bounding box center [313, 243] width 197 height 20
type input "70"
click at [586, 513] on button "Get Rates" at bounding box center [593, 523] width 56 height 21
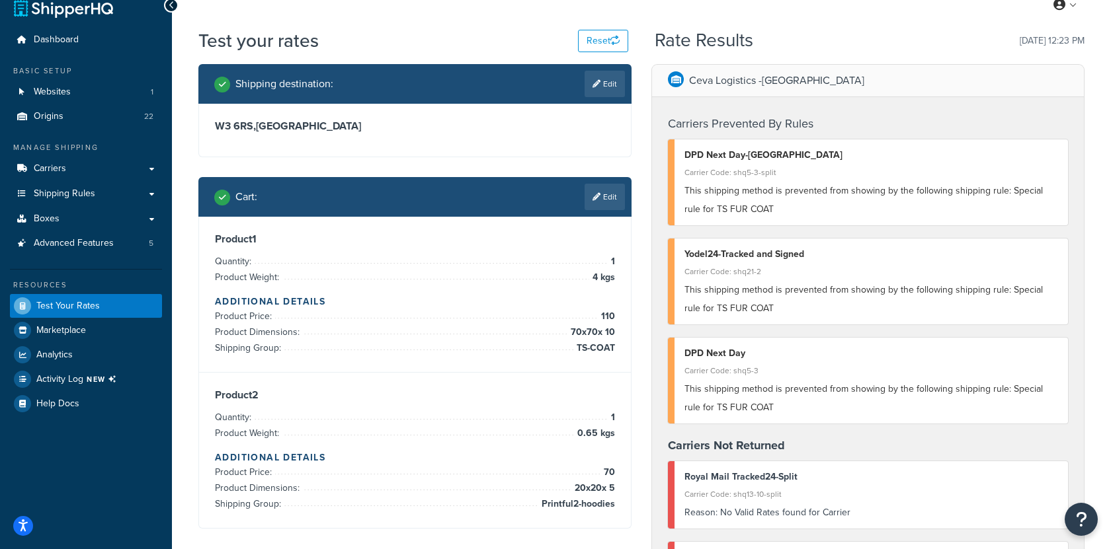
scroll to position [0, 0]
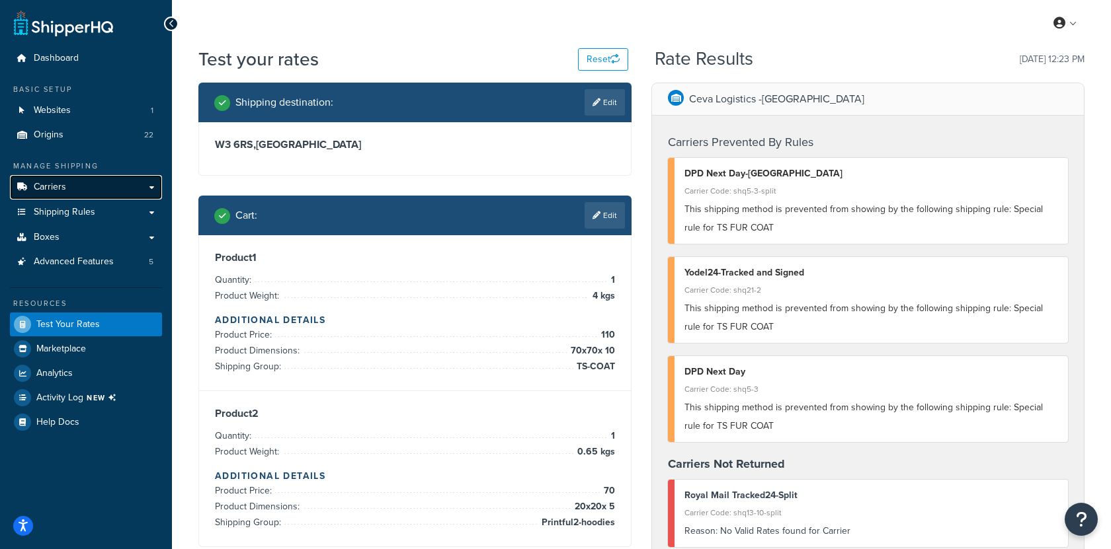
click at [100, 184] on link "Carriers" at bounding box center [86, 187] width 152 height 24
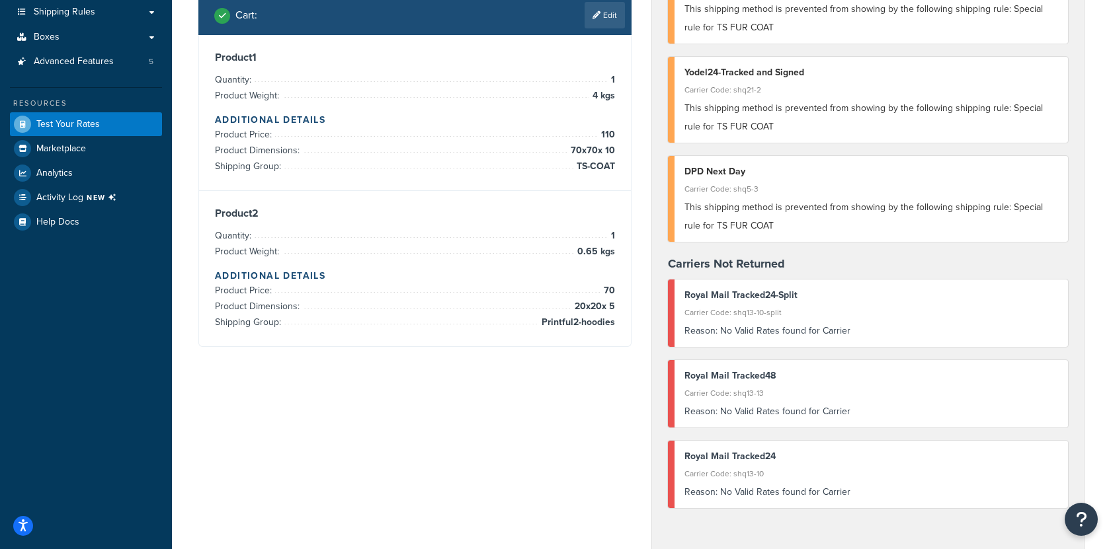
scroll to position [203, 0]
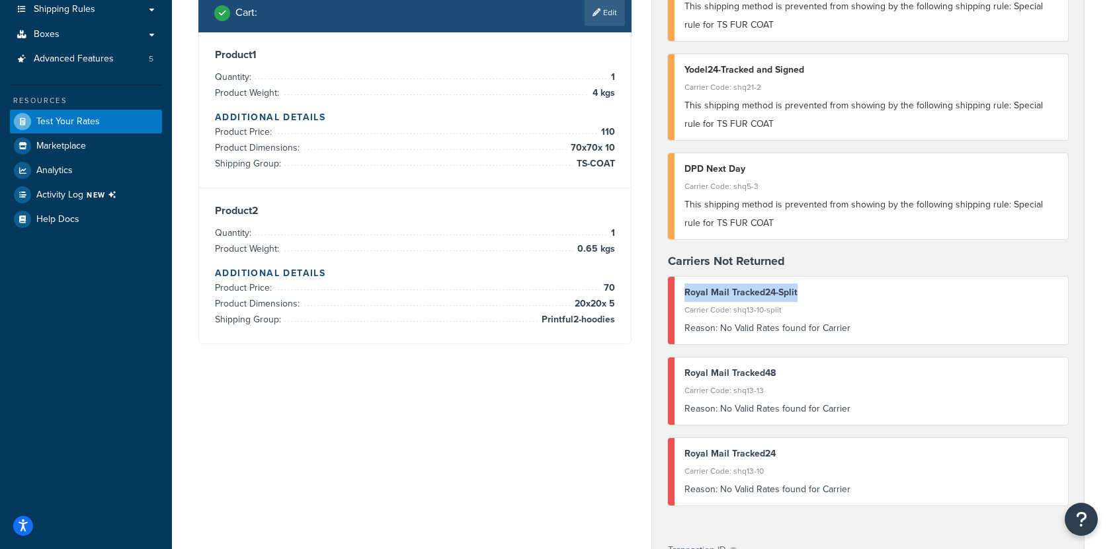
drag, startPoint x: 808, startPoint y: 294, endPoint x: 685, endPoint y: 295, distance: 123.0
click at [685, 295] on div "Royal Mail Tracked24-Split" at bounding box center [871, 293] width 374 height 19
copy div "Royal Mail Tracked24-Split"
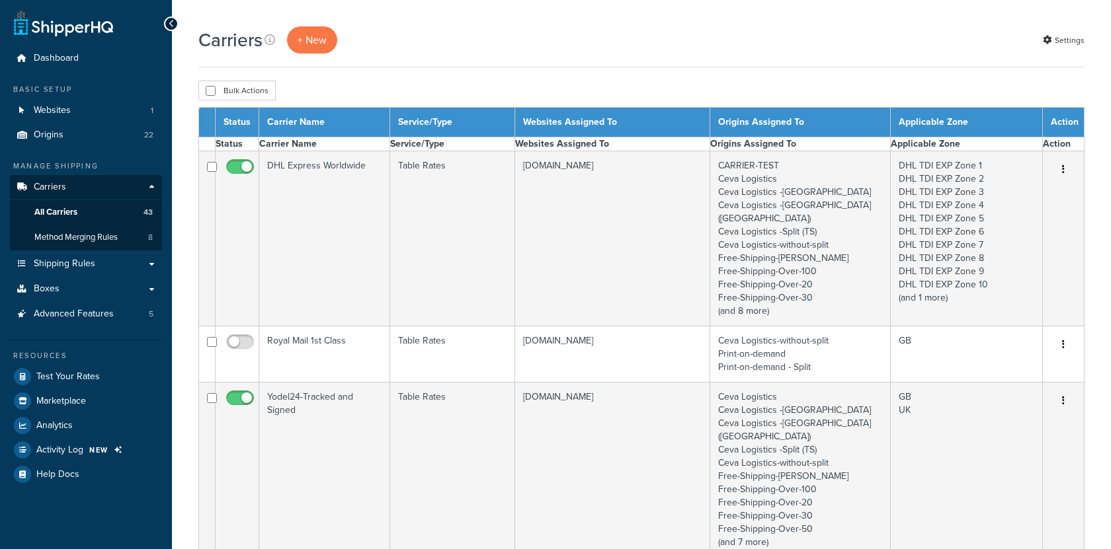
select select "15"
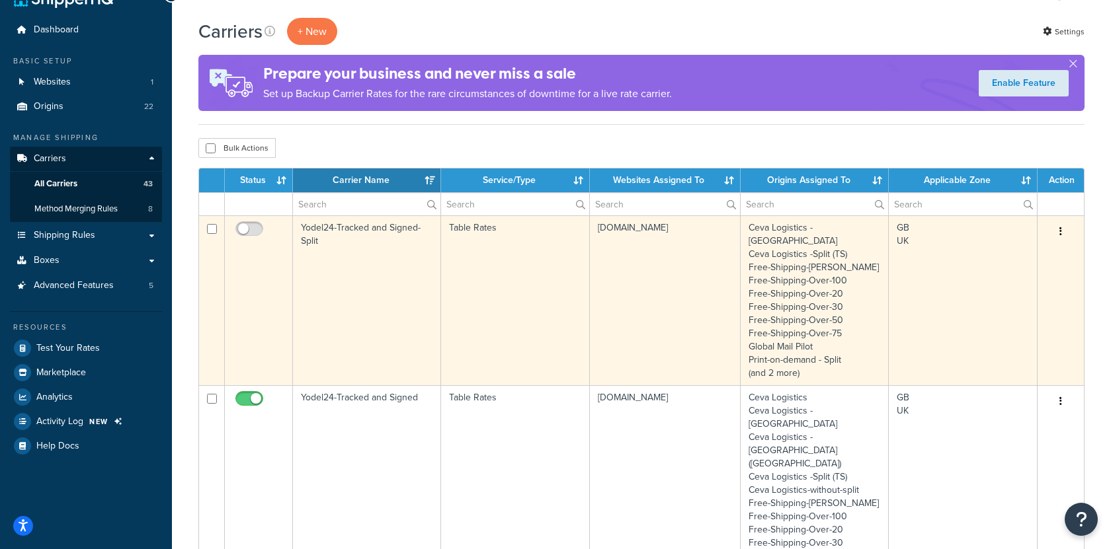
scroll to position [40, 0]
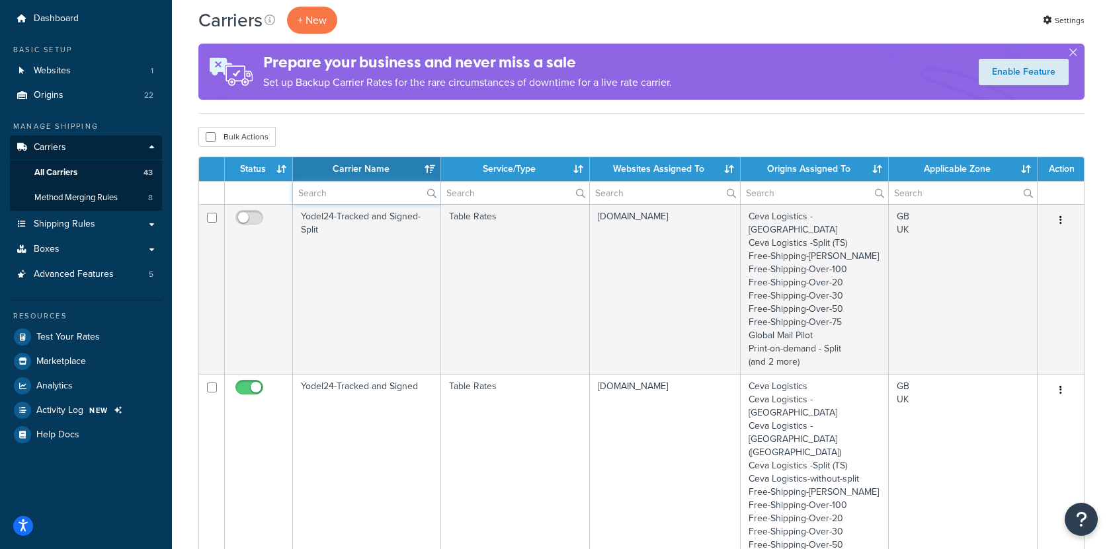
click at [329, 196] on input "text" at bounding box center [366, 193] width 147 height 22
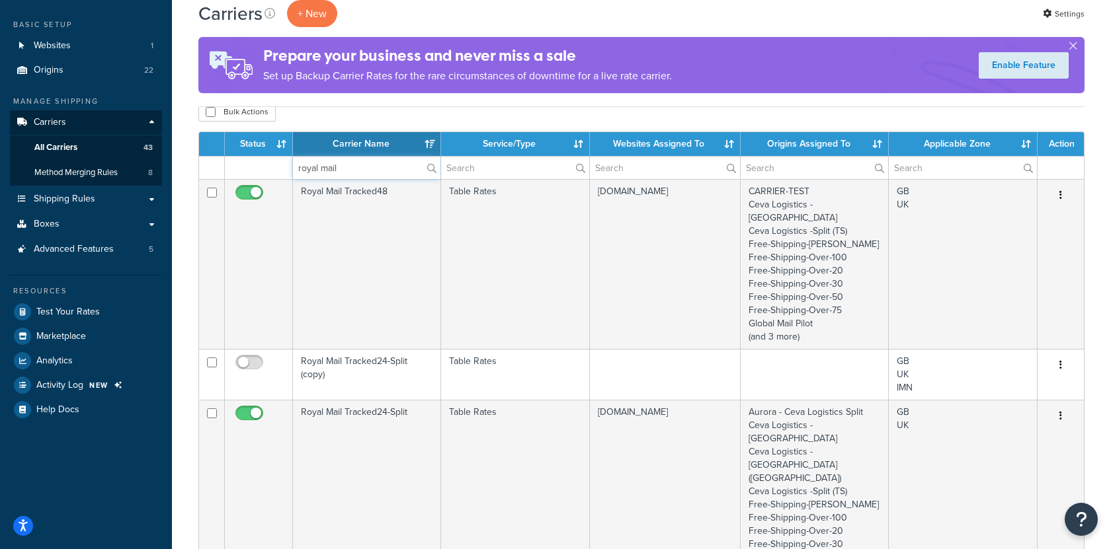
scroll to position [0, 0]
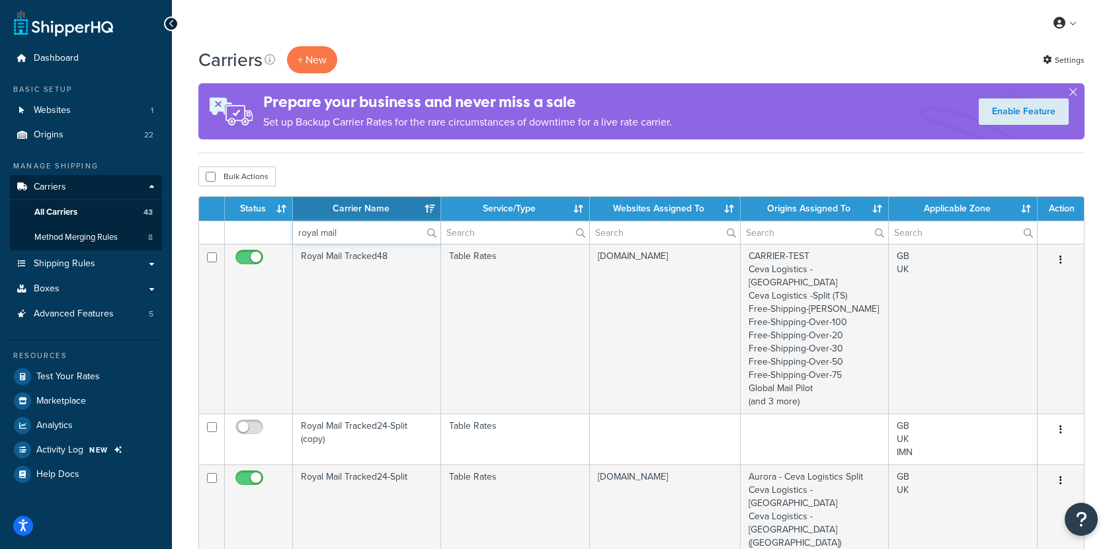
click at [379, 233] on input "royal mail" at bounding box center [366, 232] width 147 height 22
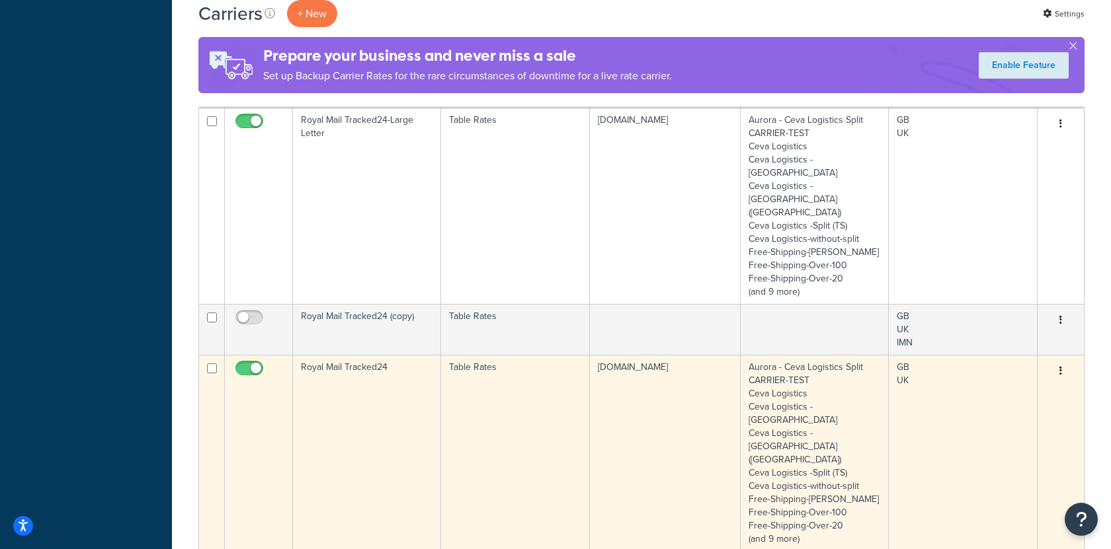
scroll to position [595, 0]
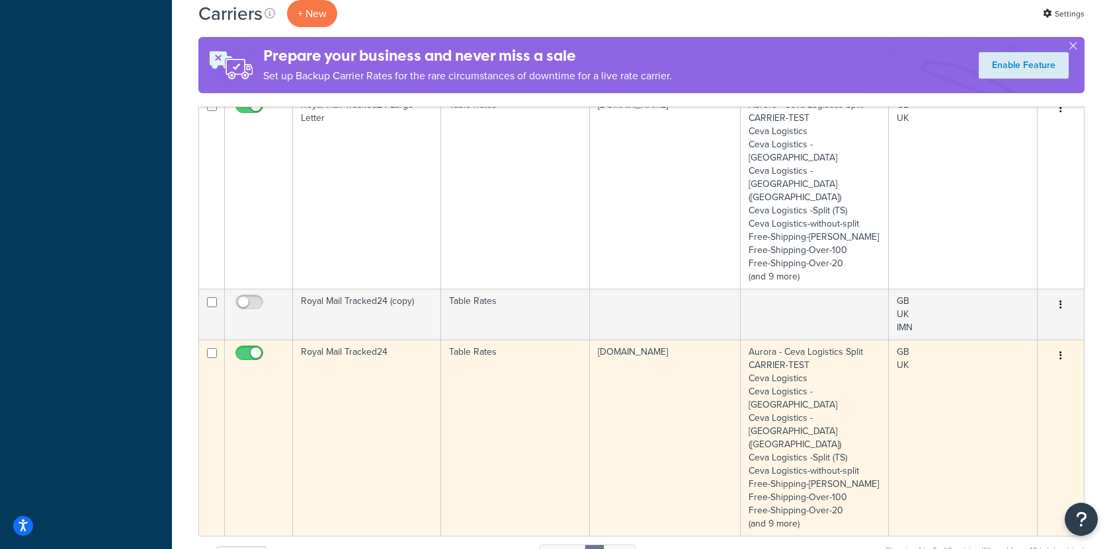
type input "royal mail tracked24"
click at [463, 340] on td "Table Rates" at bounding box center [515, 438] width 148 height 196
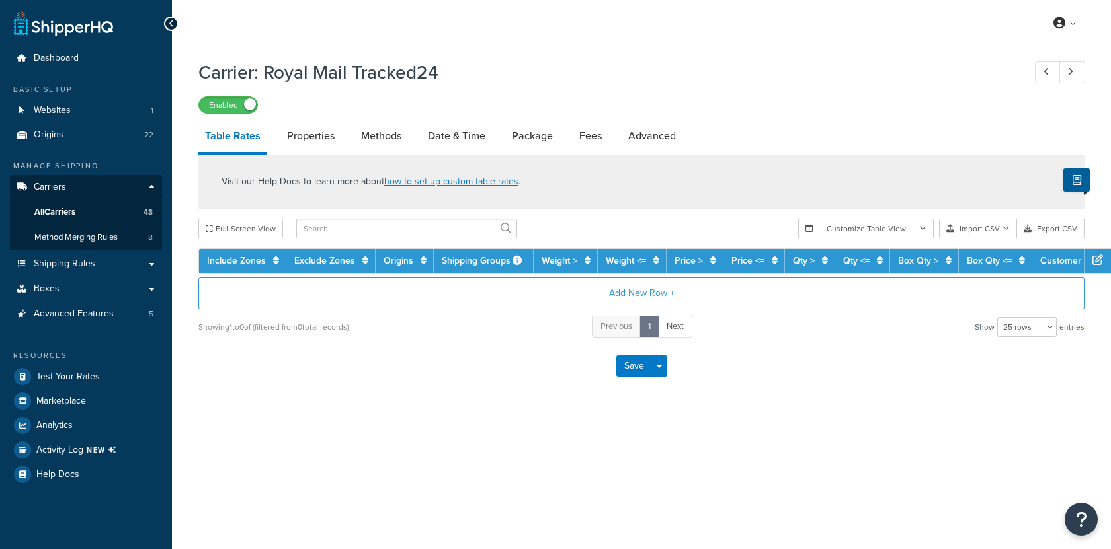
select select "25"
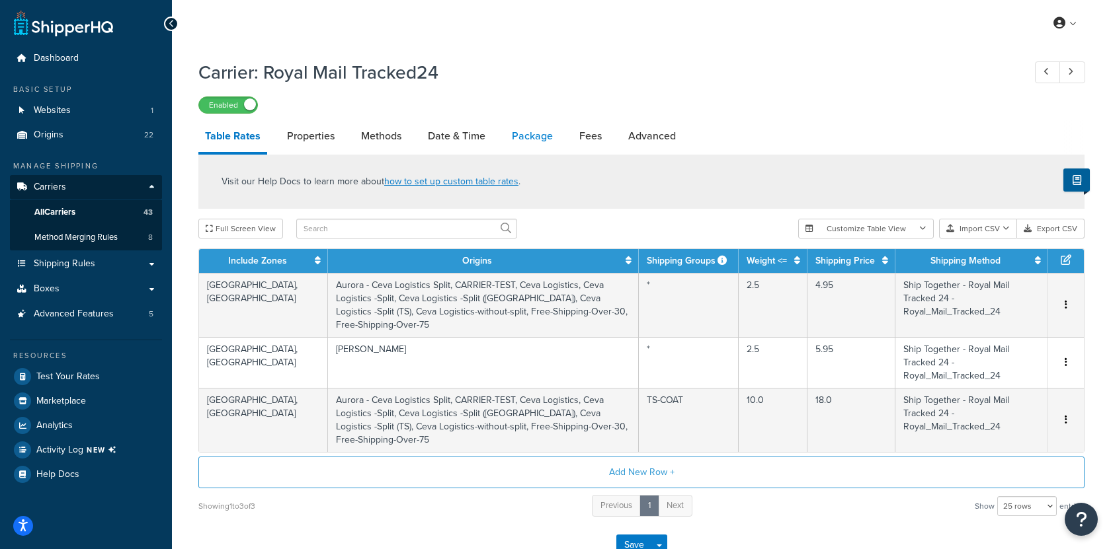
click at [513, 142] on link "Package" at bounding box center [532, 136] width 54 height 32
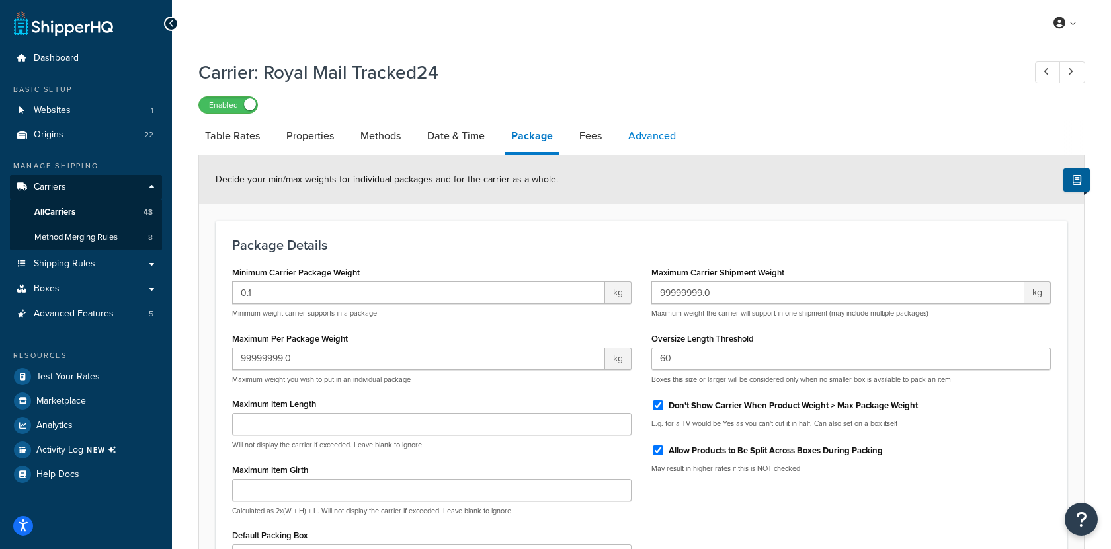
click at [647, 136] on link "Advanced" at bounding box center [651, 136] width 61 height 32
select select "false"
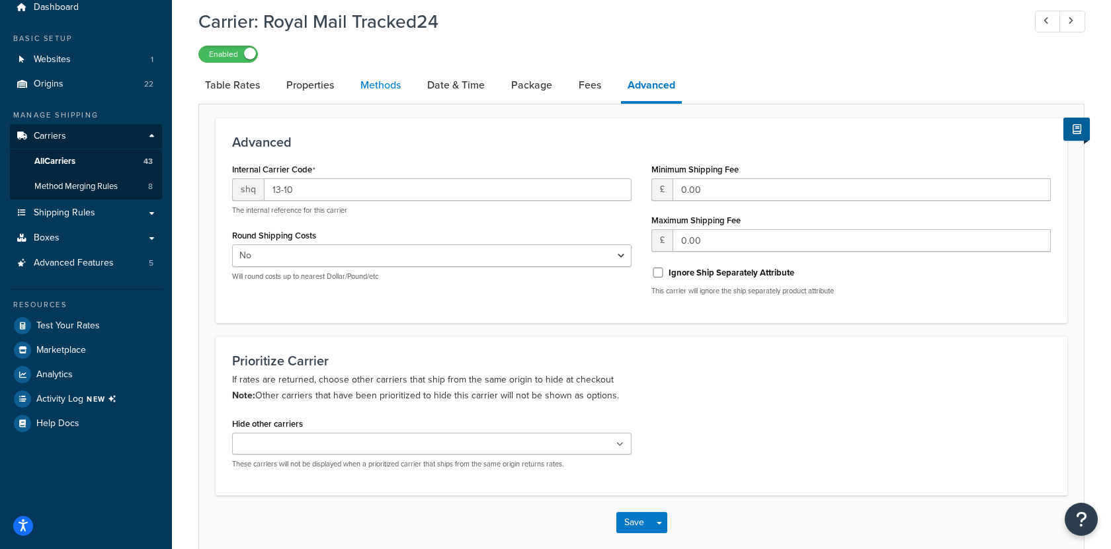
scroll to position [54, 0]
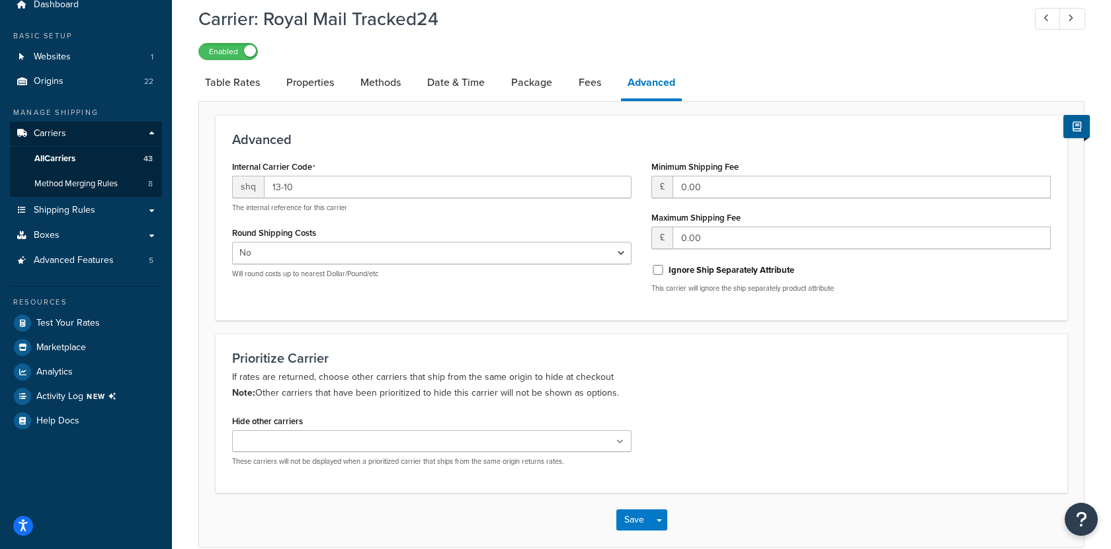
click at [270, 82] on li "Table Rates" at bounding box center [238, 83] width 81 height 32
click at [262, 83] on link "Table Rates" at bounding box center [232, 83] width 68 height 32
select select "25"
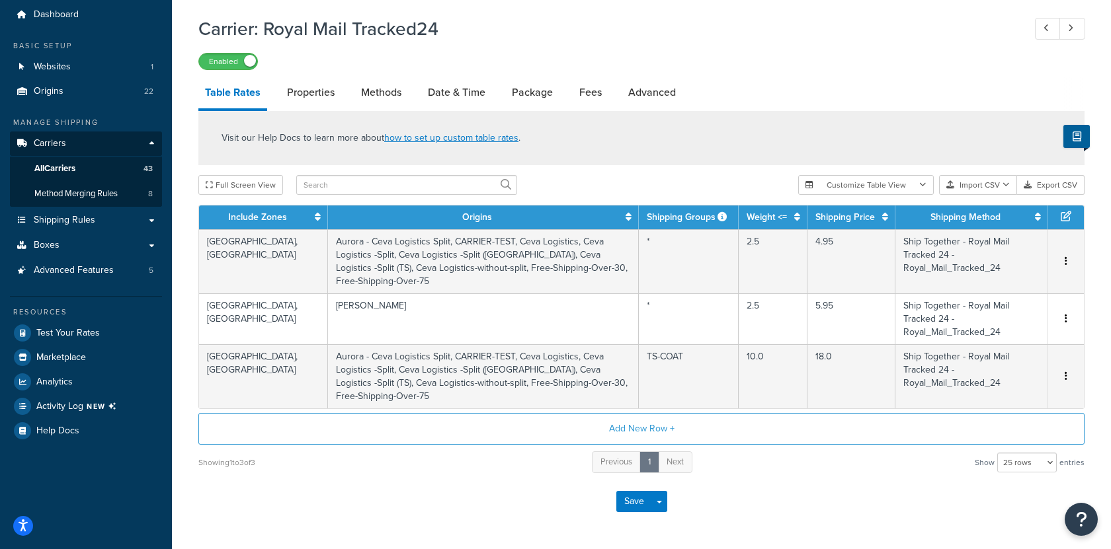
scroll to position [48, 0]
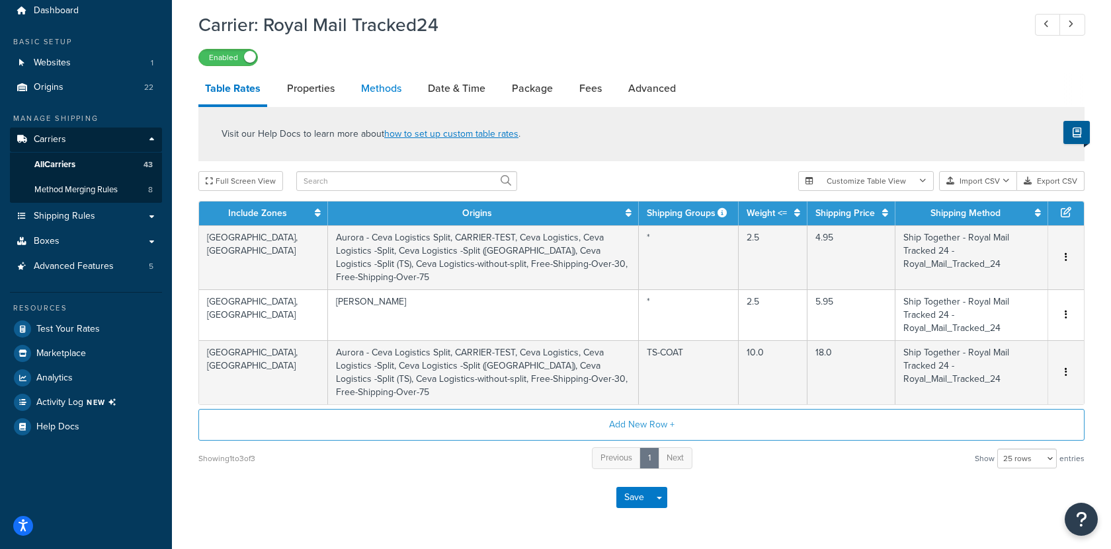
click at [384, 94] on link "Methods" at bounding box center [381, 89] width 54 height 32
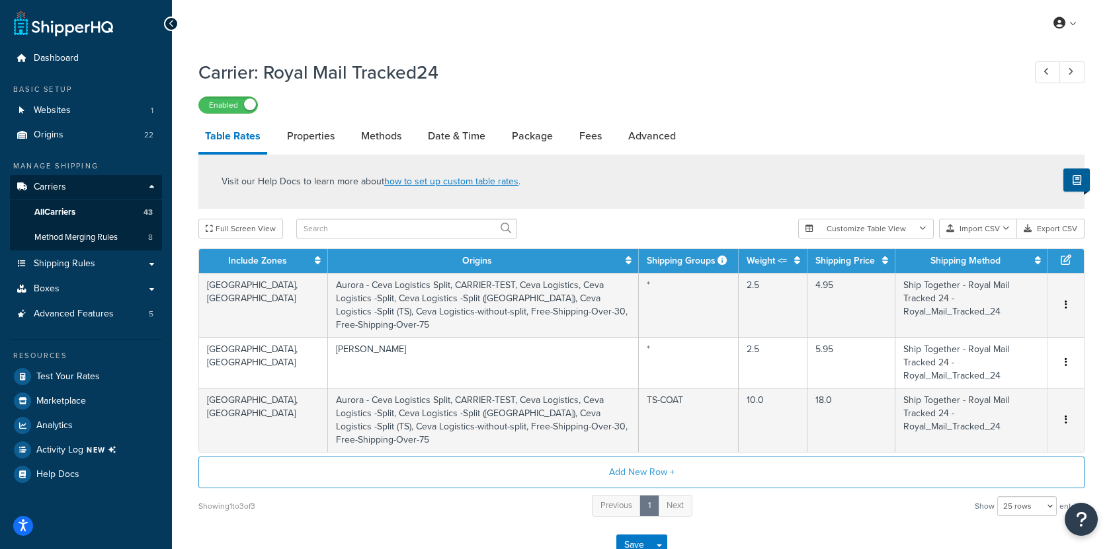
select select "25"
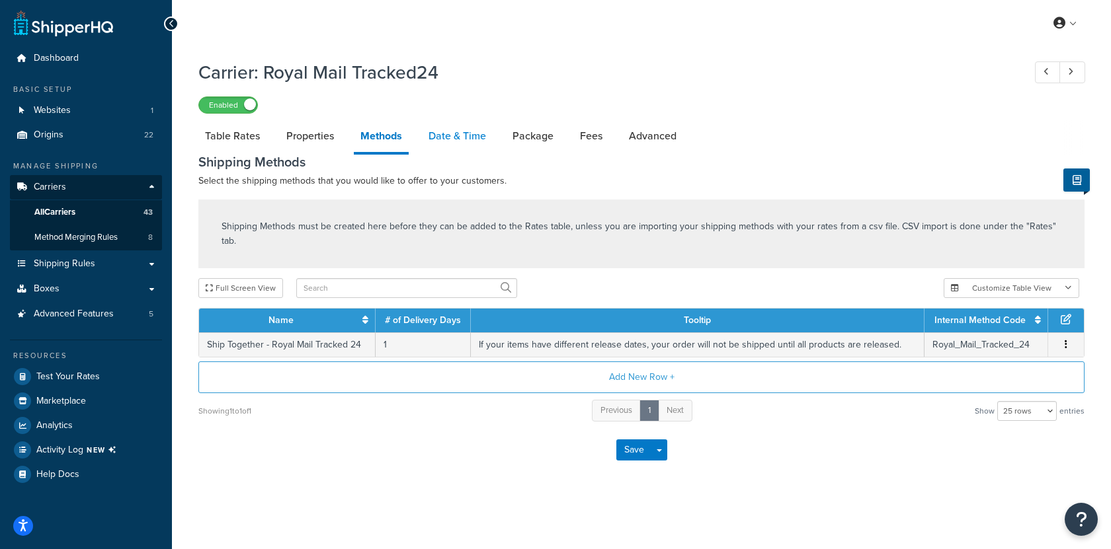
click at [468, 145] on link "Date & Time" at bounding box center [457, 136] width 71 height 32
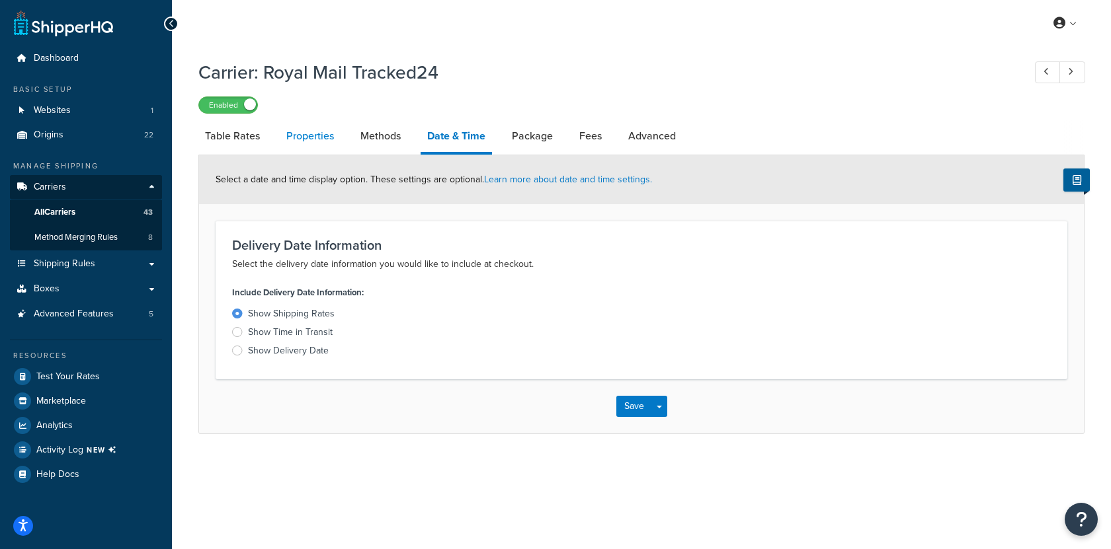
drag, startPoint x: 249, startPoint y: 145, endPoint x: 329, endPoint y: 145, distance: 80.0
click at [249, 145] on link "Table Rates" at bounding box center [232, 136] width 68 height 32
select select "25"
